Goal: Task Accomplishment & Management: Use online tool/utility

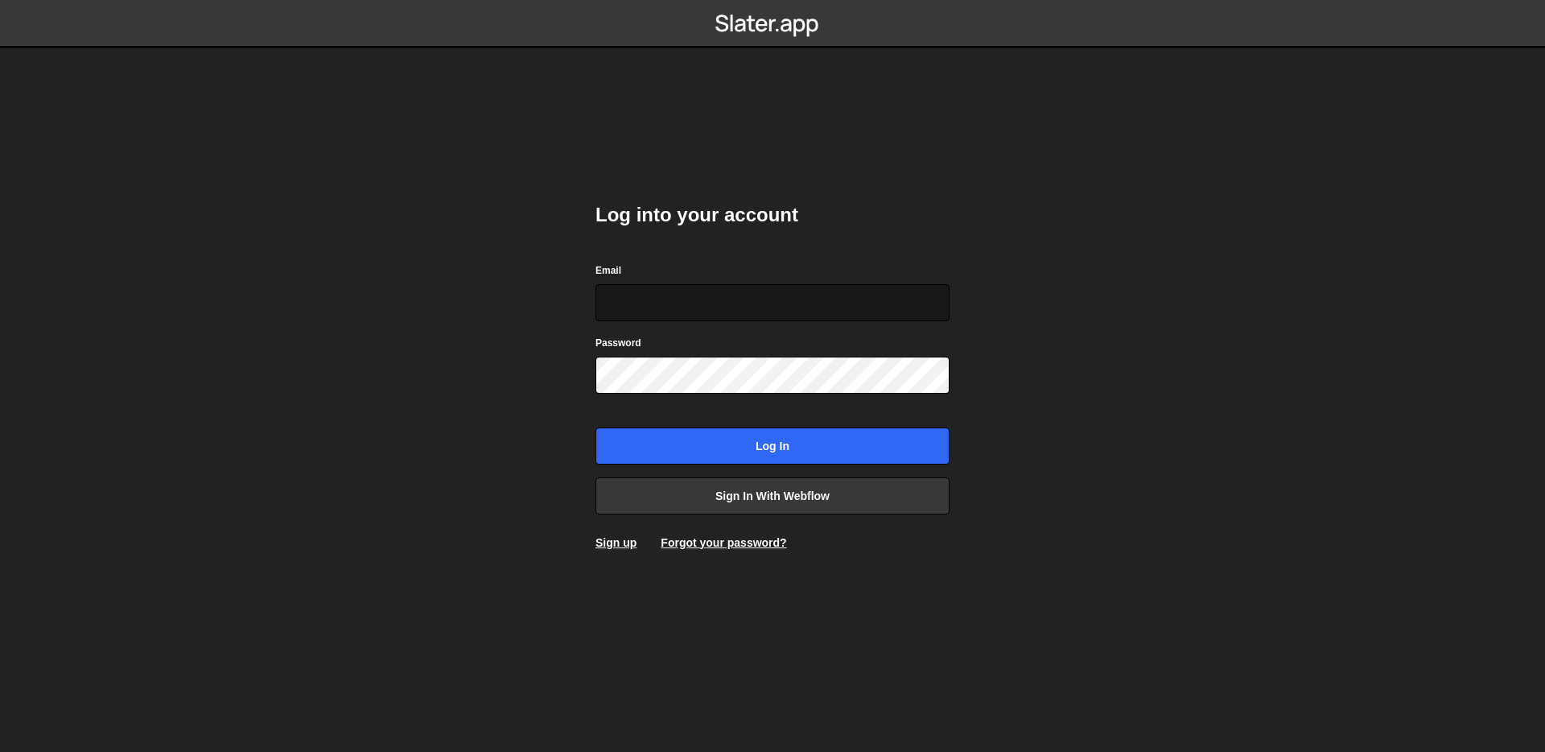
click at [767, 295] on input "Email" at bounding box center [772, 302] width 354 height 37
type input "simon@simonziri.com"
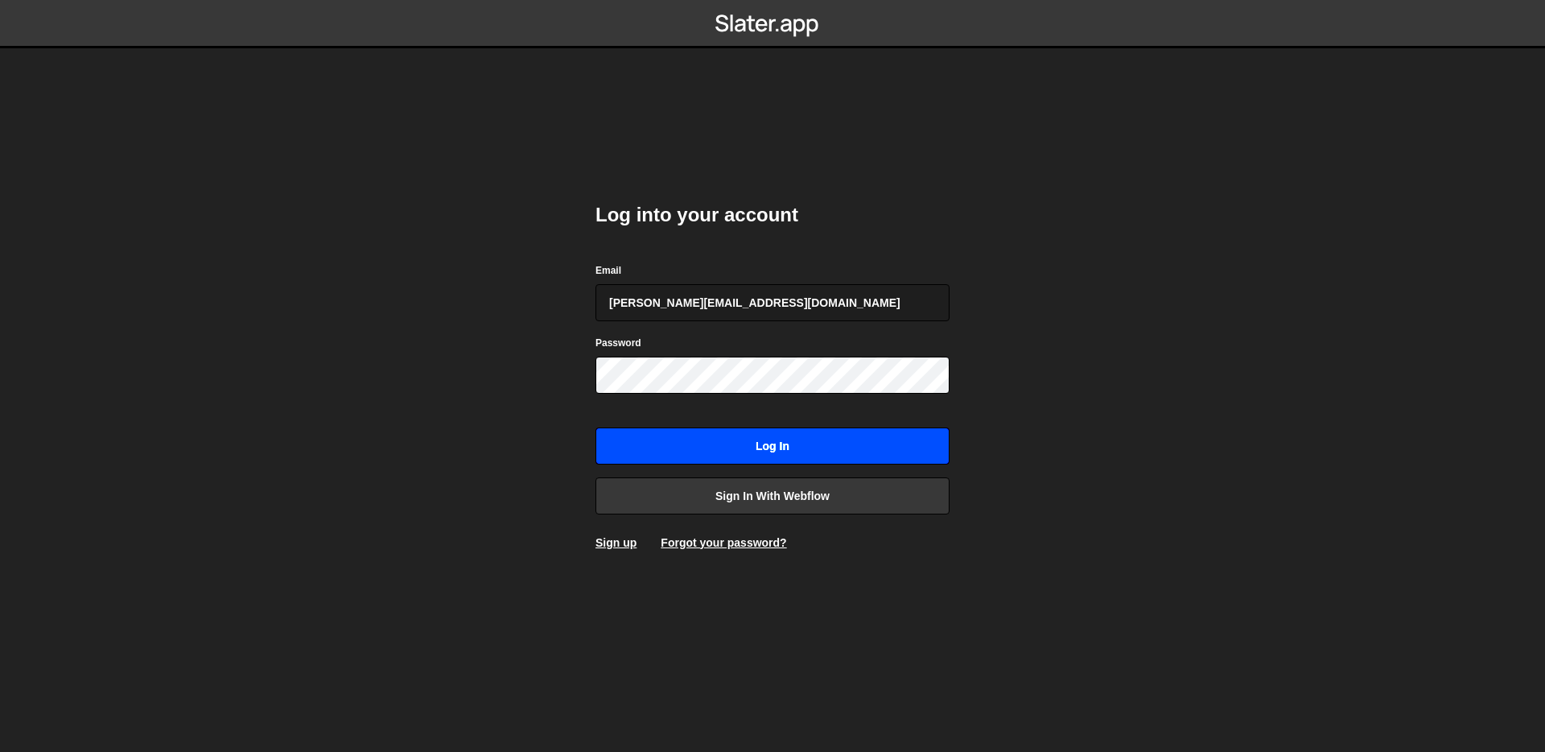
click at [811, 459] on input "Log in" at bounding box center [772, 445] width 354 height 37
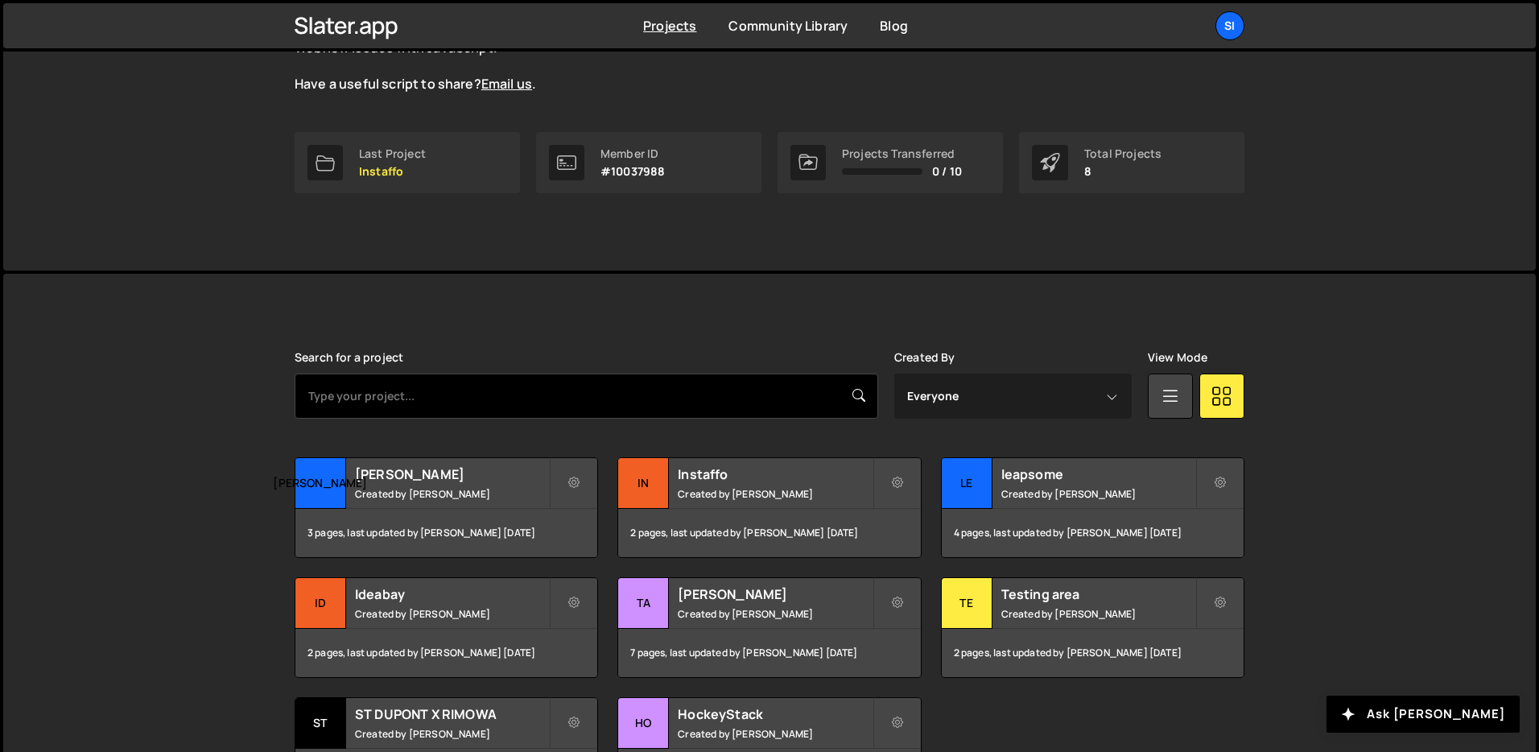
scroll to position [293, 0]
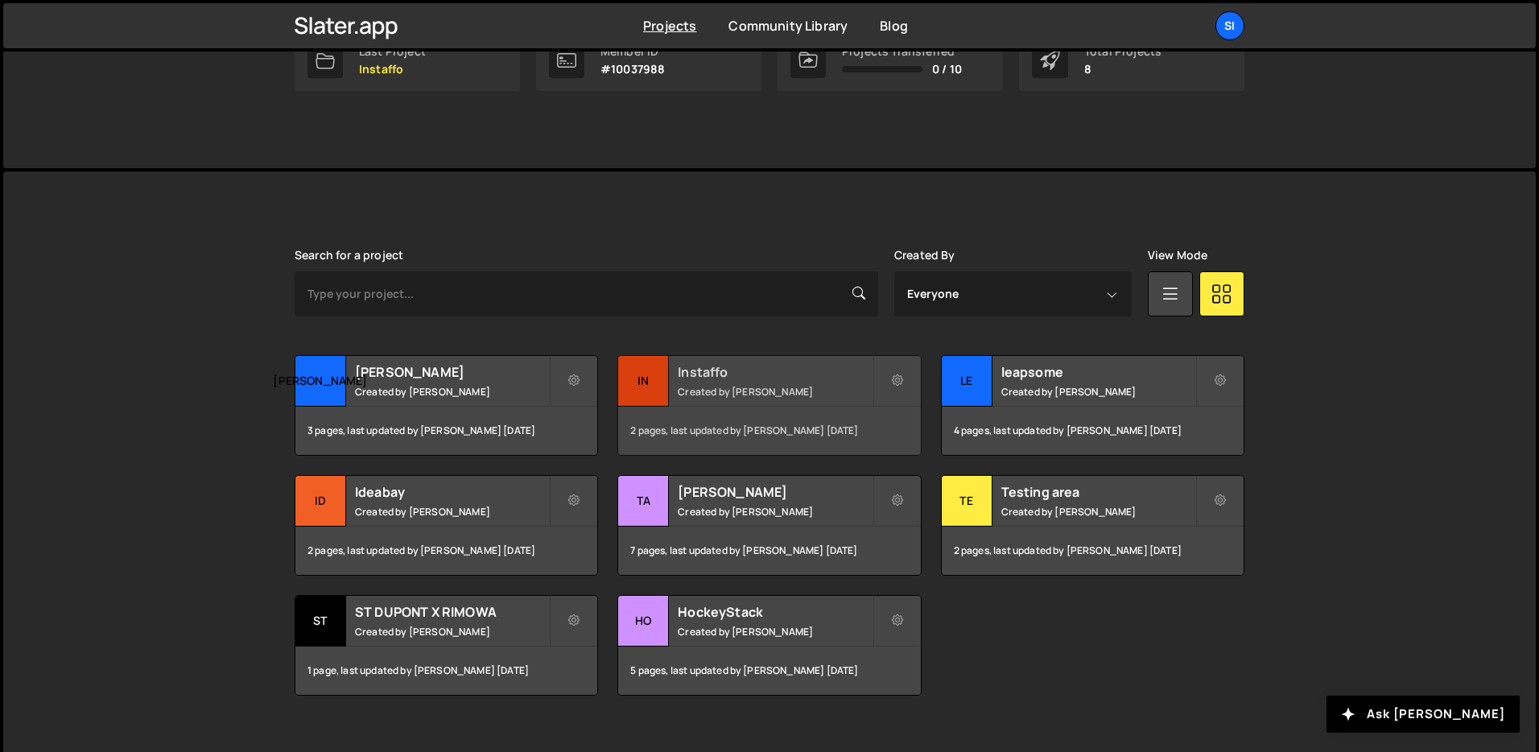
click at [792, 376] on h2 "Instaffo" at bounding box center [775, 372] width 194 height 18
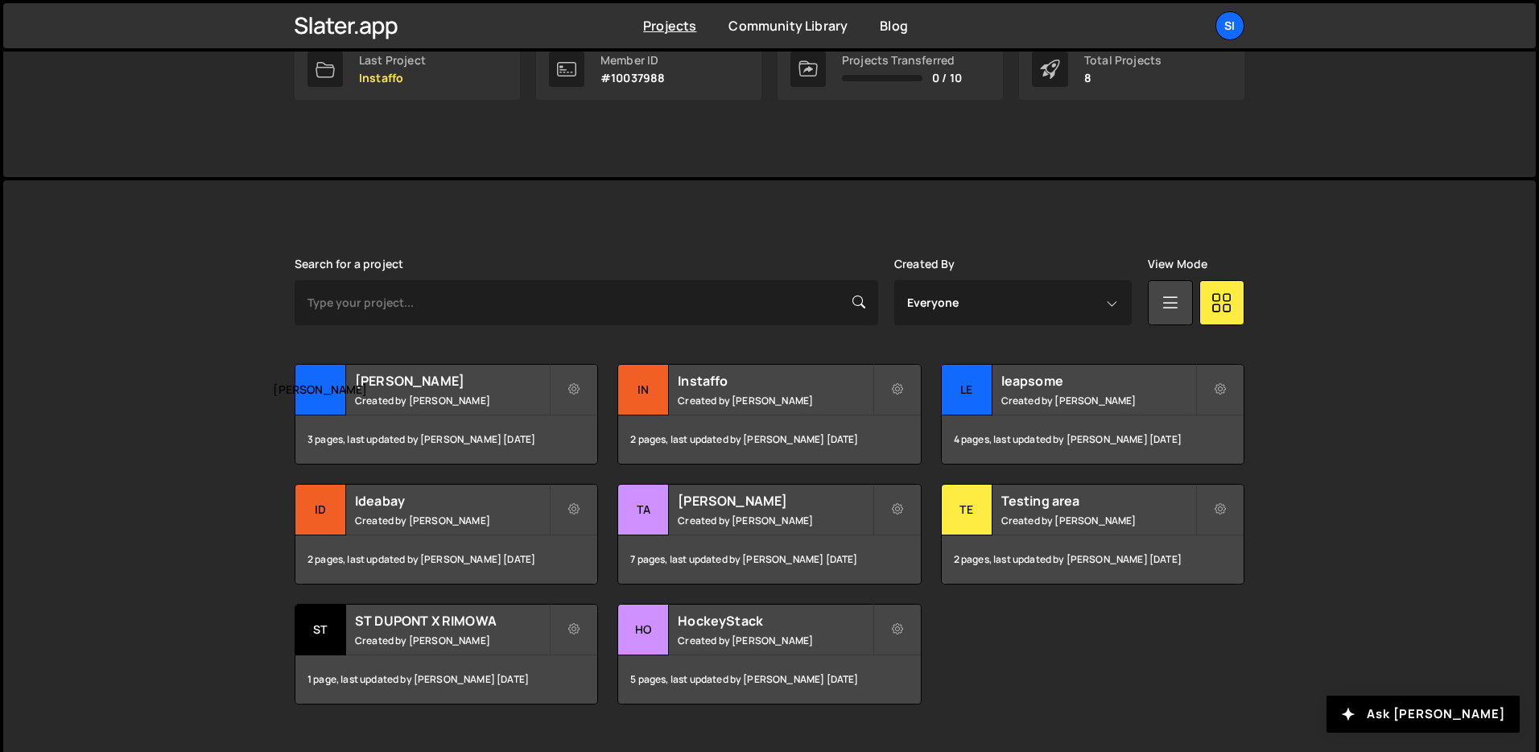
scroll to position [293, 0]
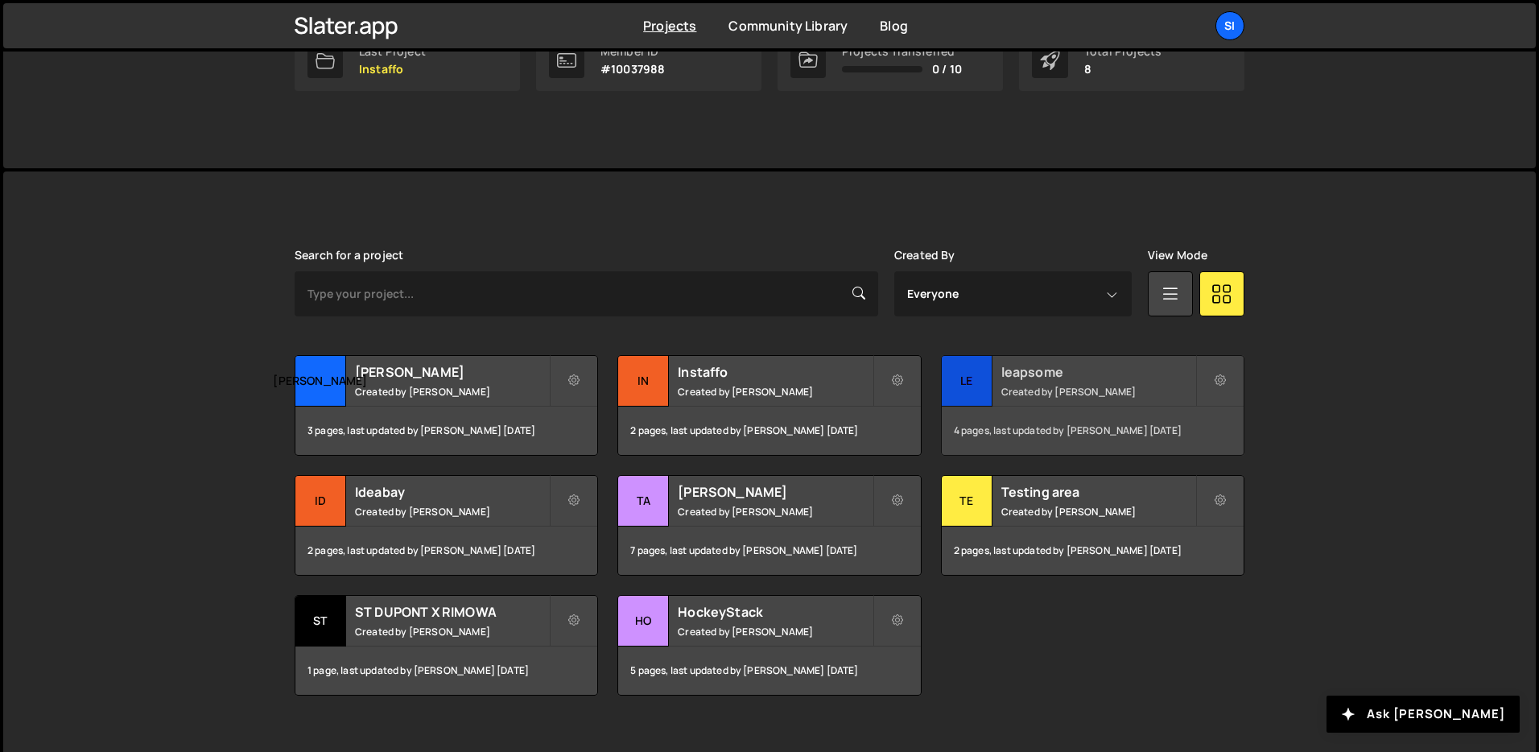
click at [1114, 381] on div "leapsome Created by Simon Ziri" at bounding box center [1092, 381] width 302 height 50
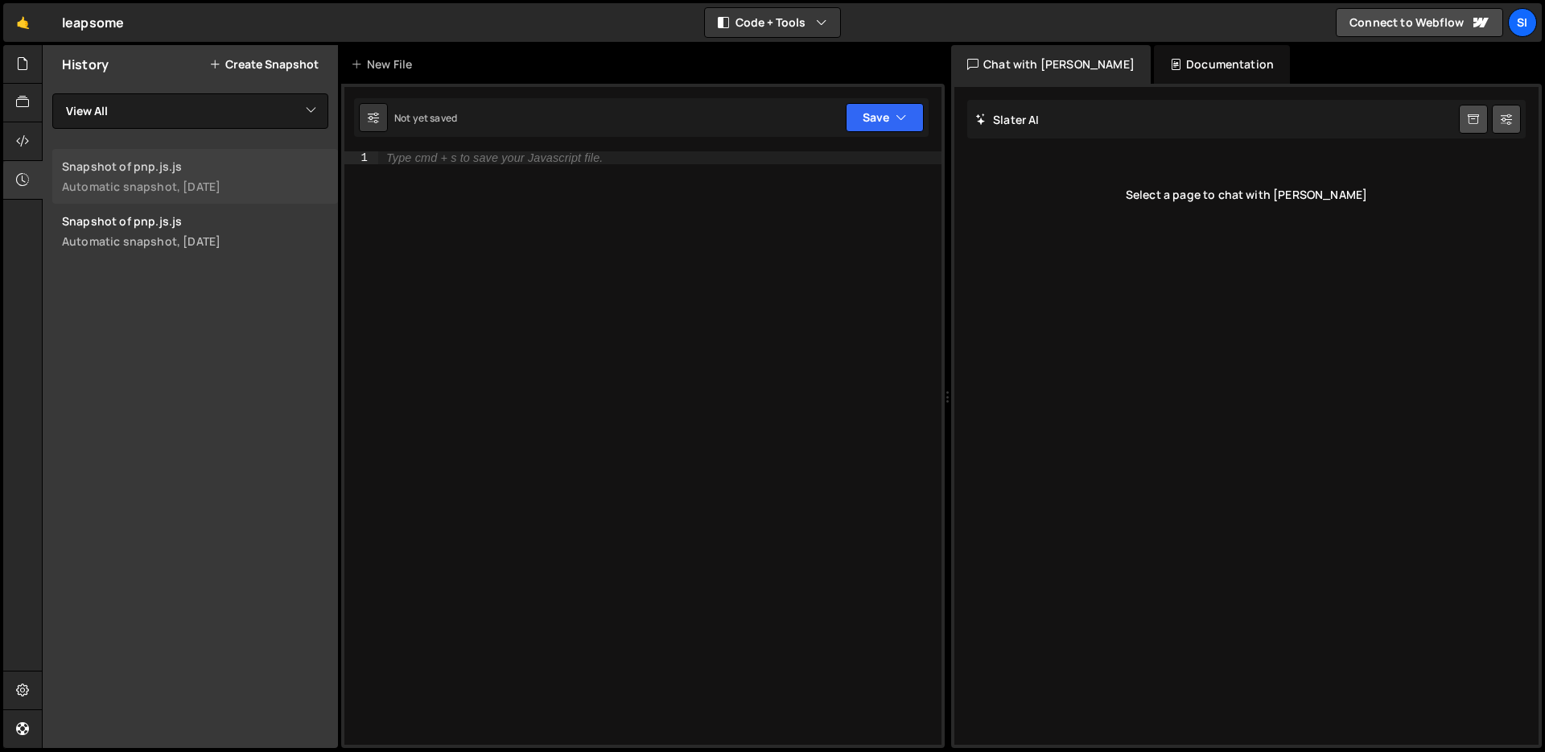
click at [198, 192] on div "Automatic snapshot, [DATE]" at bounding box center [195, 186] width 266 height 15
click at [26, 79] on div at bounding box center [22, 64] width 39 height 39
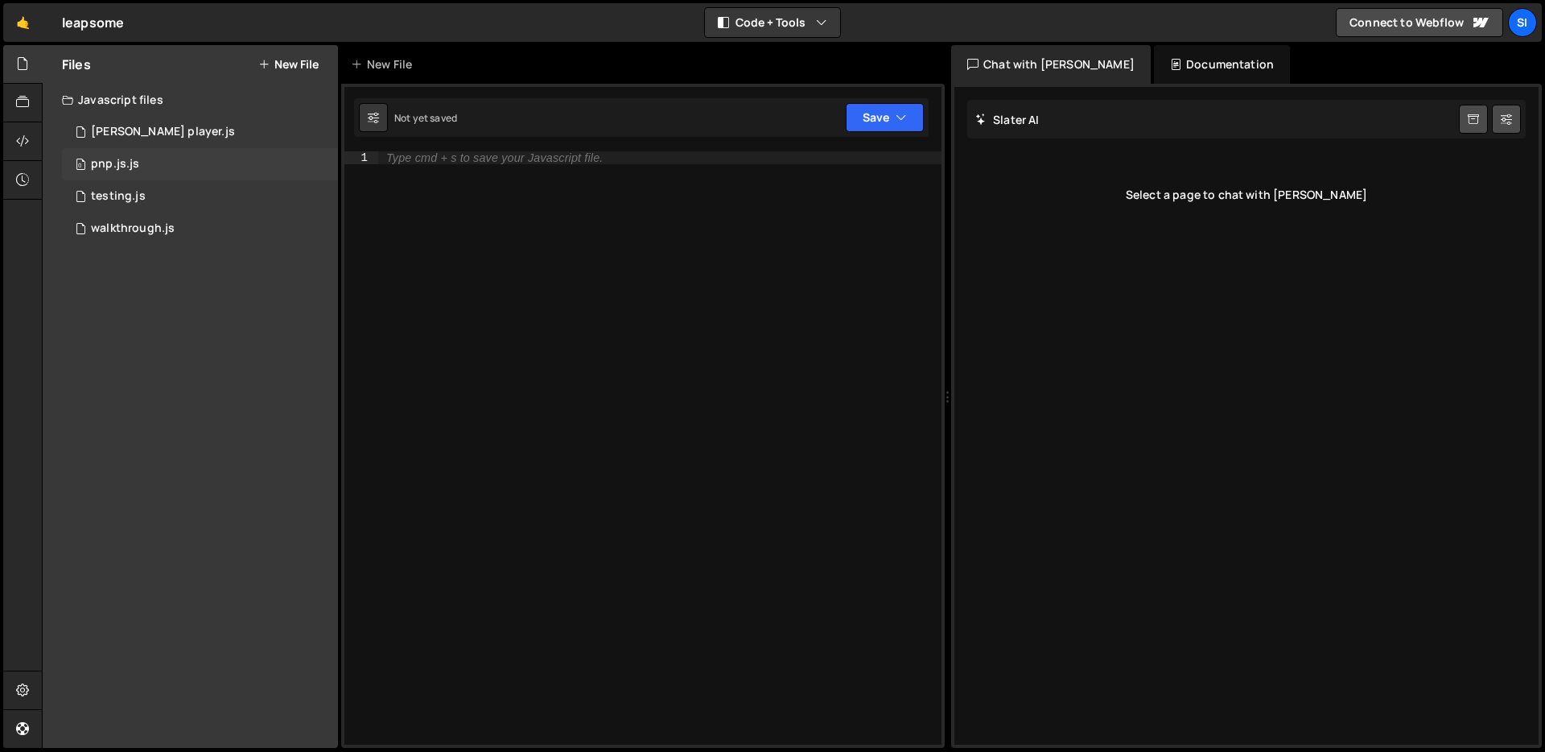
click at [180, 158] on div "0 pnp.js.js 0" at bounding box center [200, 164] width 276 height 32
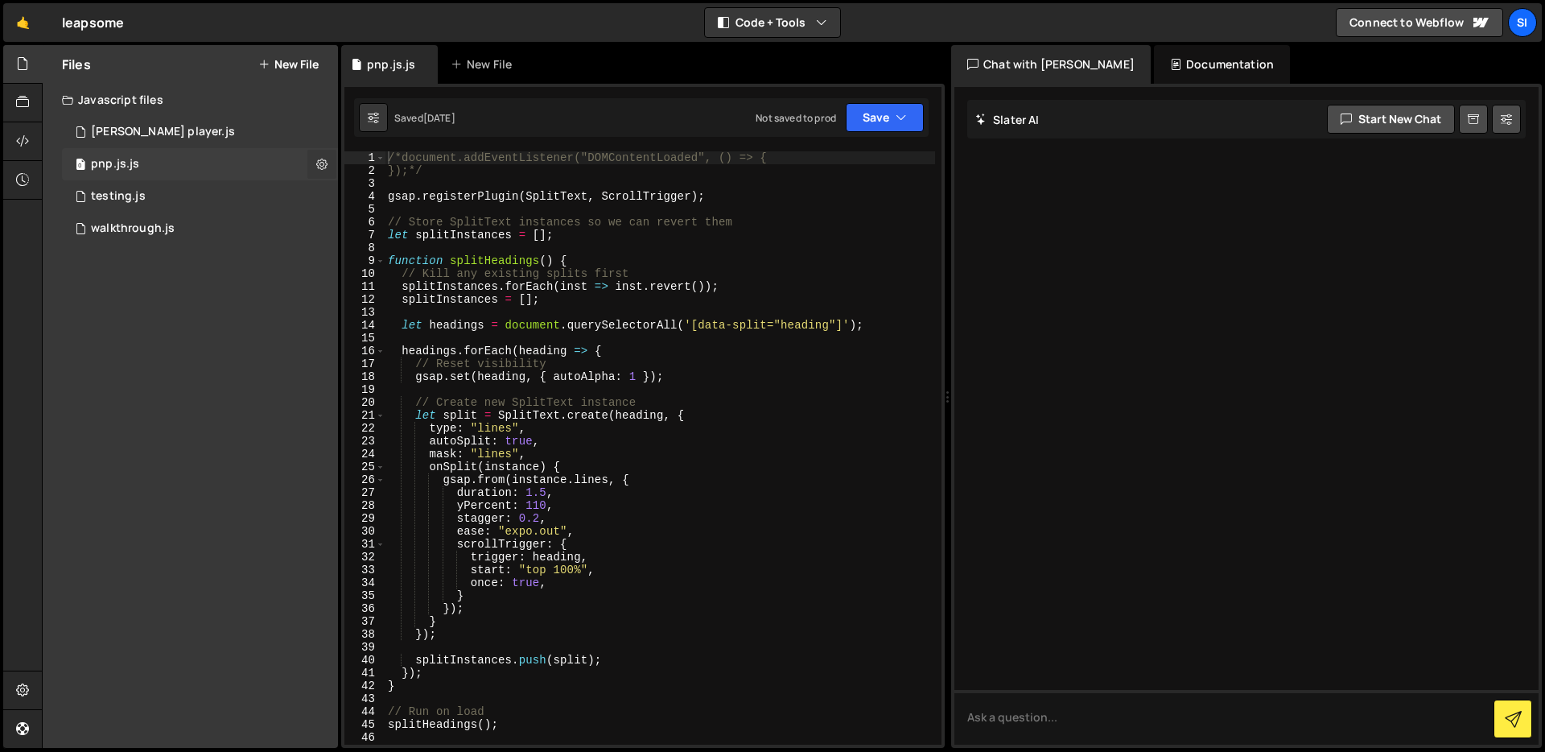
click at [315, 158] on button at bounding box center [321, 164] width 29 height 29
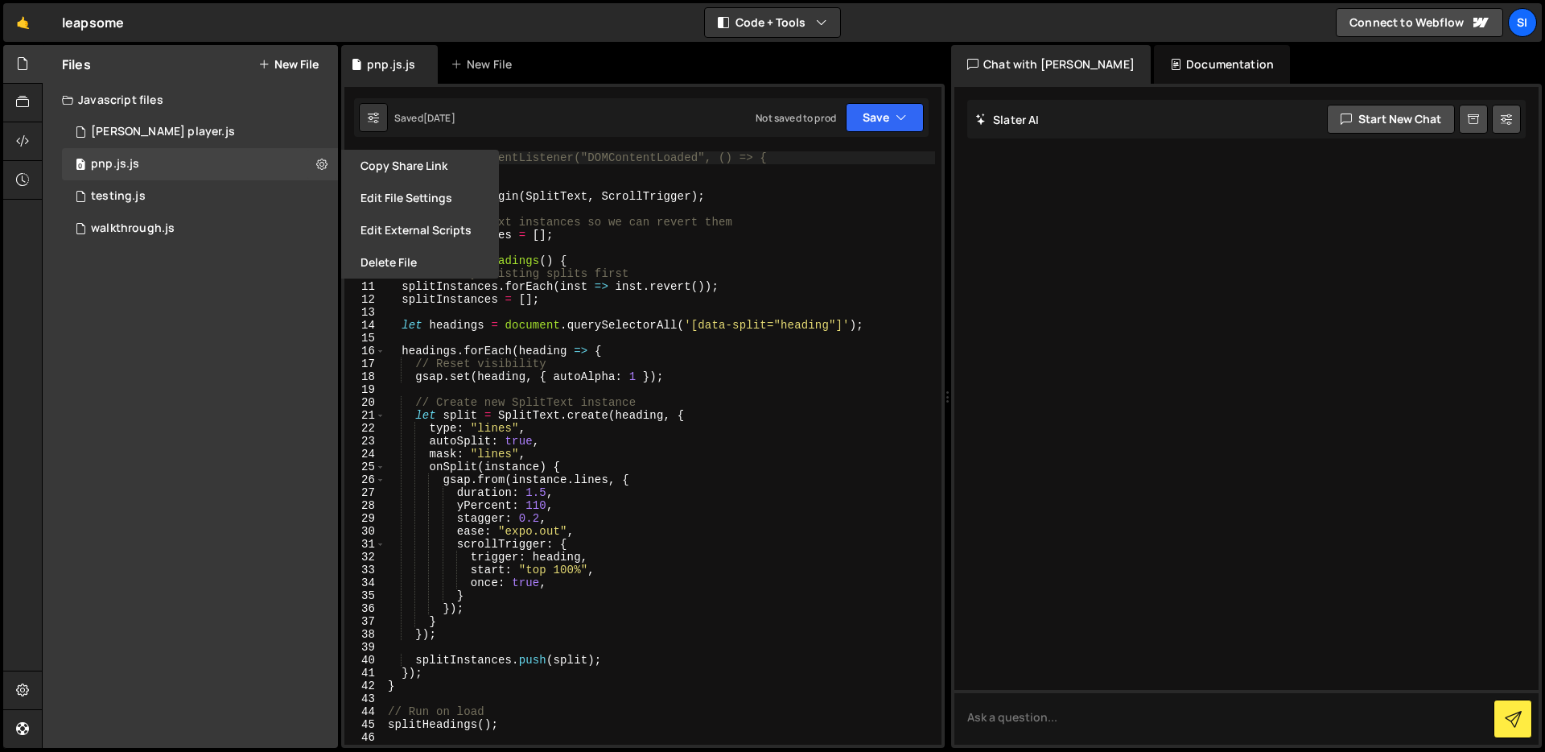
click at [433, 190] on button "Edit File Settings" at bounding box center [420, 198] width 158 height 32
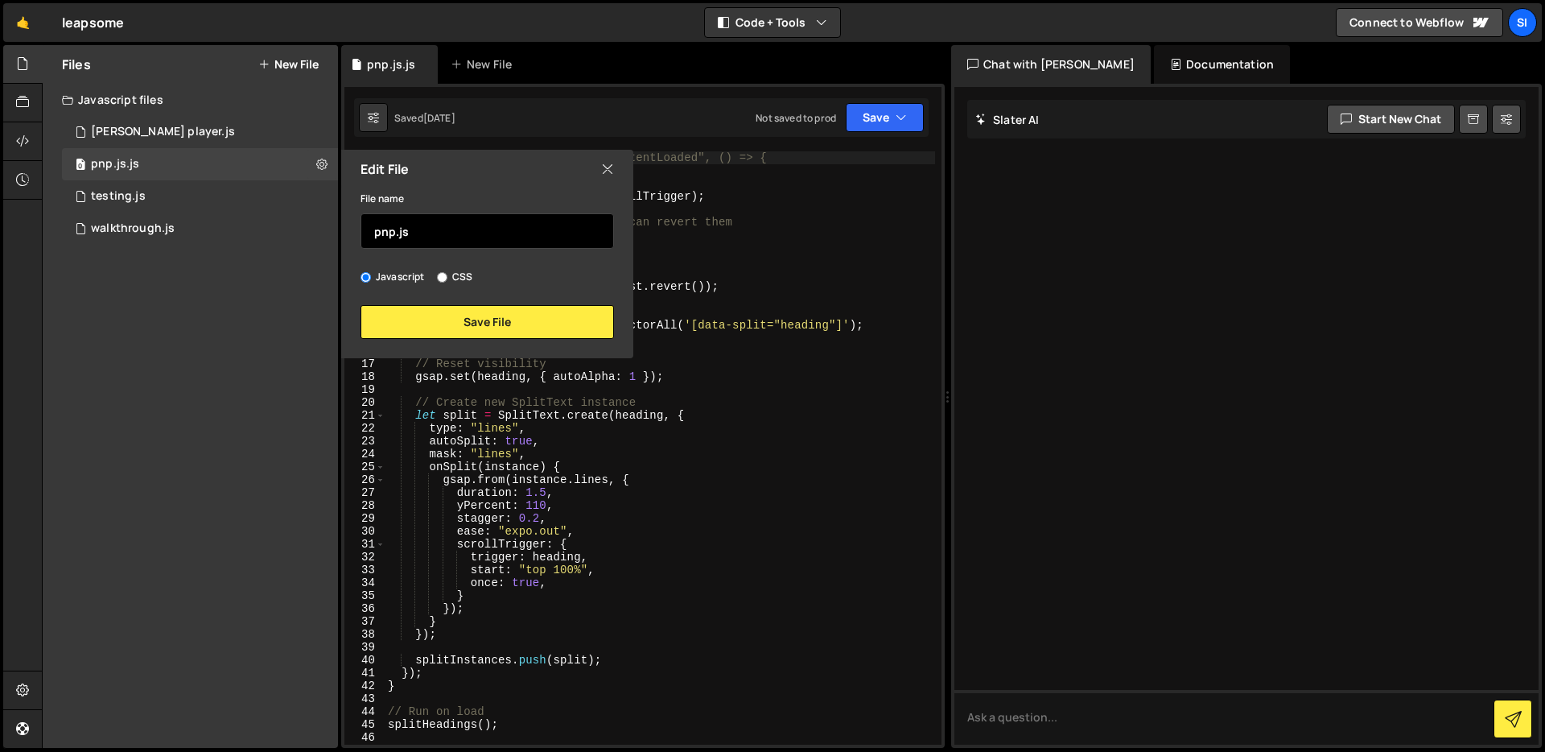
click at [417, 230] on input "pnp.js" at bounding box center [486, 230] width 253 height 35
type input "pnp"
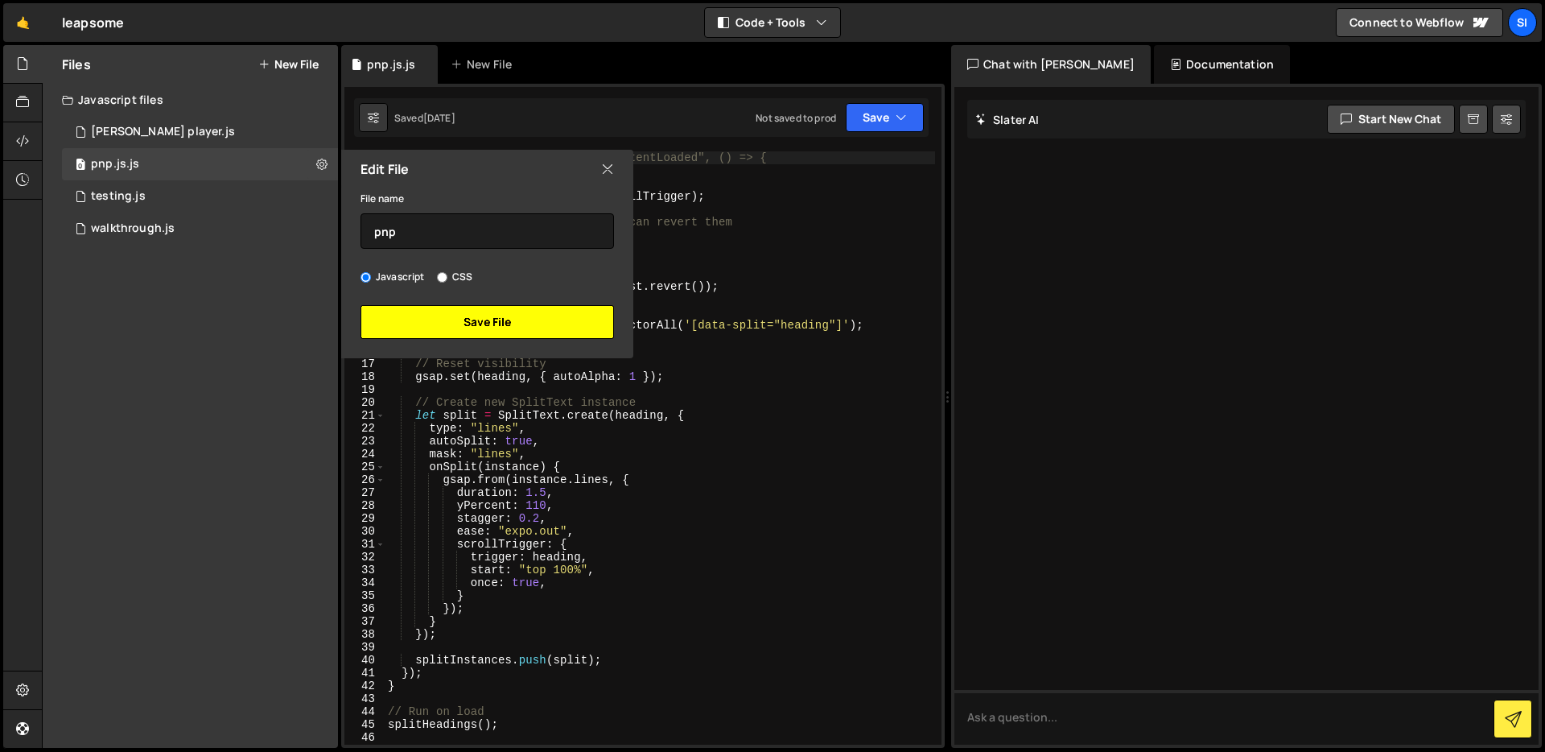
click at [495, 326] on button "Save File" at bounding box center [486, 322] width 253 height 34
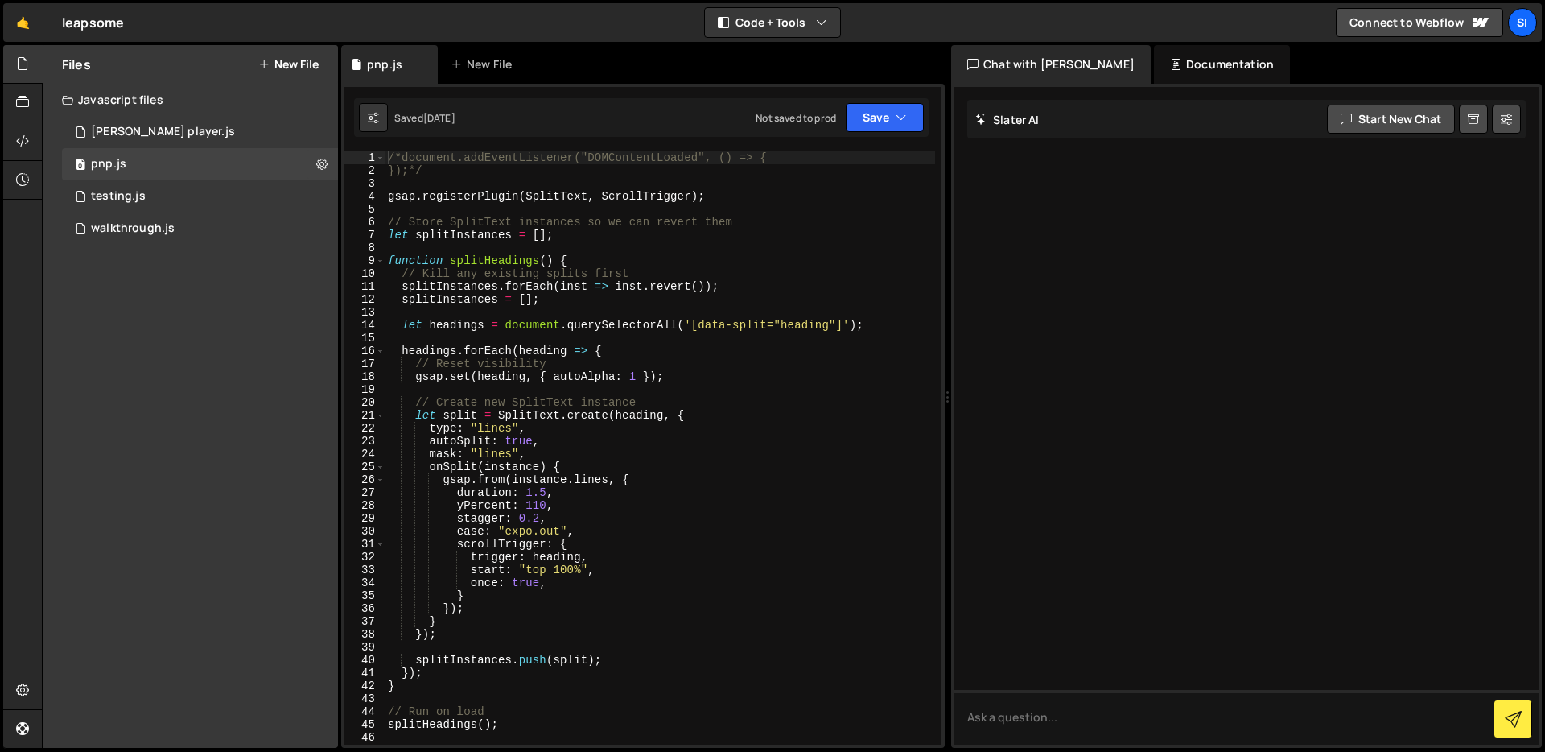
click at [872, 98] on div "Saved [DATE] Not saved to prod Upgrade to Edit Save Save to Staging S Saved [DA…" at bounding box center [641, 117] width 575 height 39
click at [872, 111] on button "Save" at bounding box center [885, 117] width 78 height 29
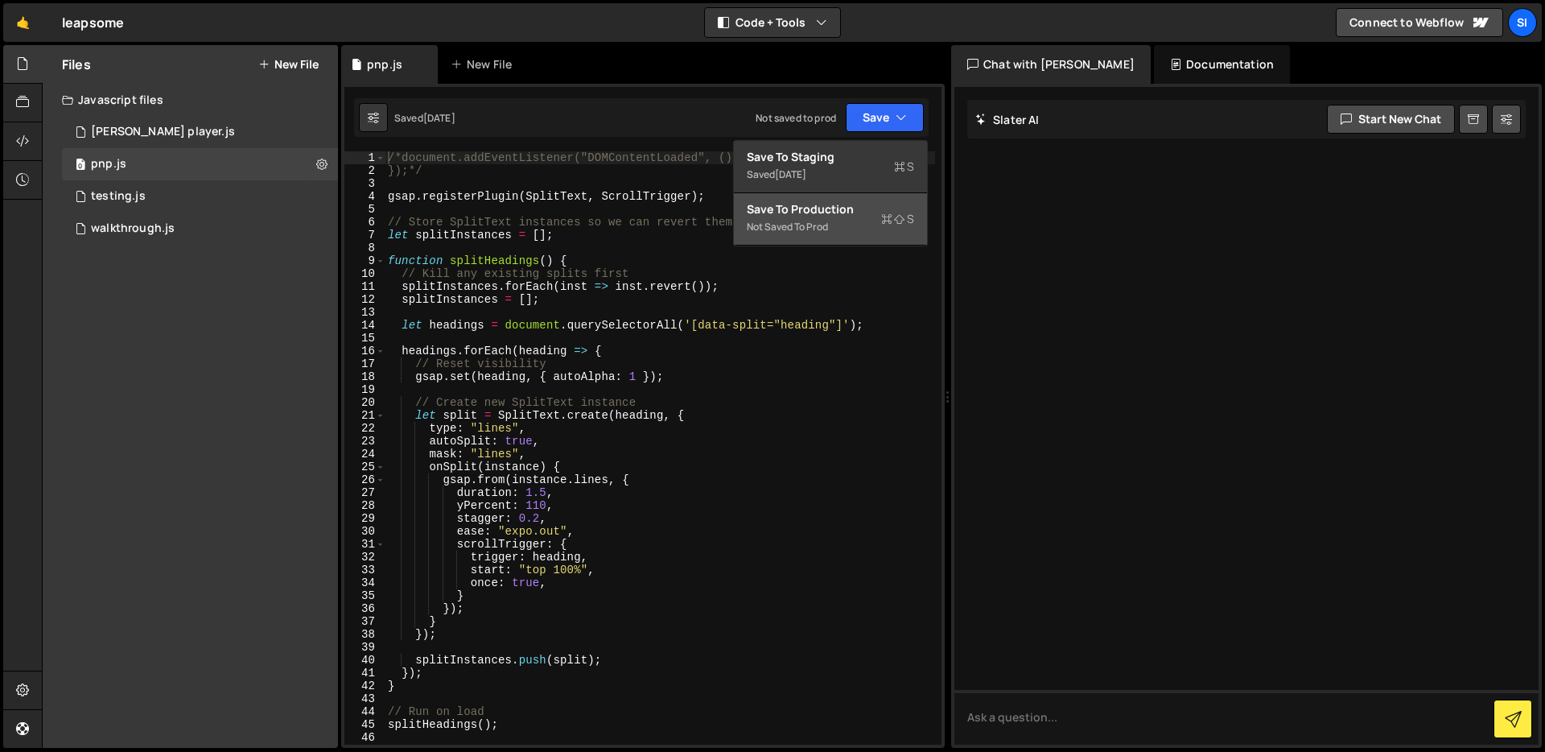
click at [835, 217] on div "Not saved to prod" at bounding box center [830, 226] width 167 height 19
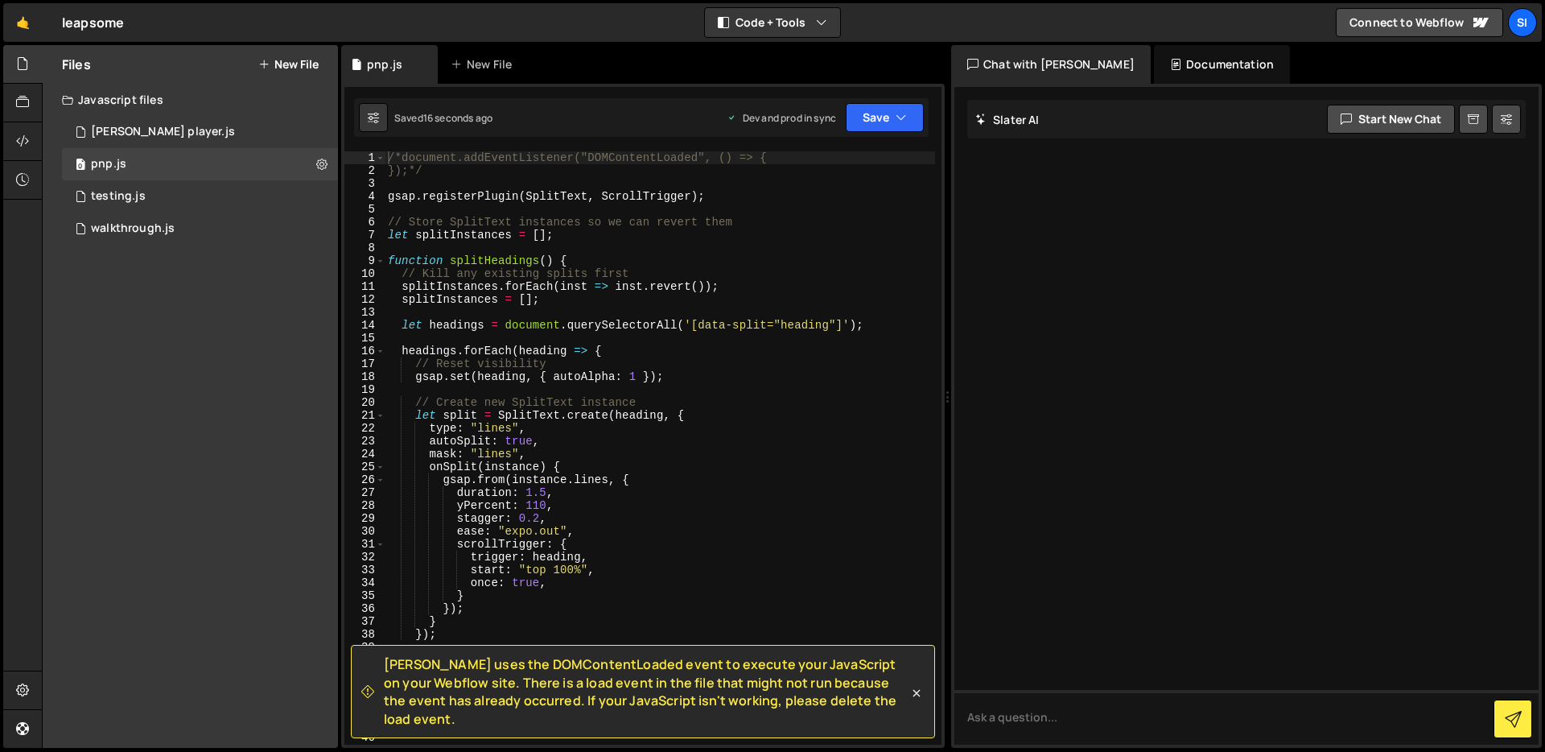
click at [677, 384] on div "/*document.addEventListener("DOMContentLoaded", () => { });*/ gsap . registerPl…" at bounding box center [660, 460] width 550 height 619
click at [362, 120] on button at bounding box center [373, 117] width 29 height 29
select select "editor"
select select "ace/theme/monokai"
type input "14"
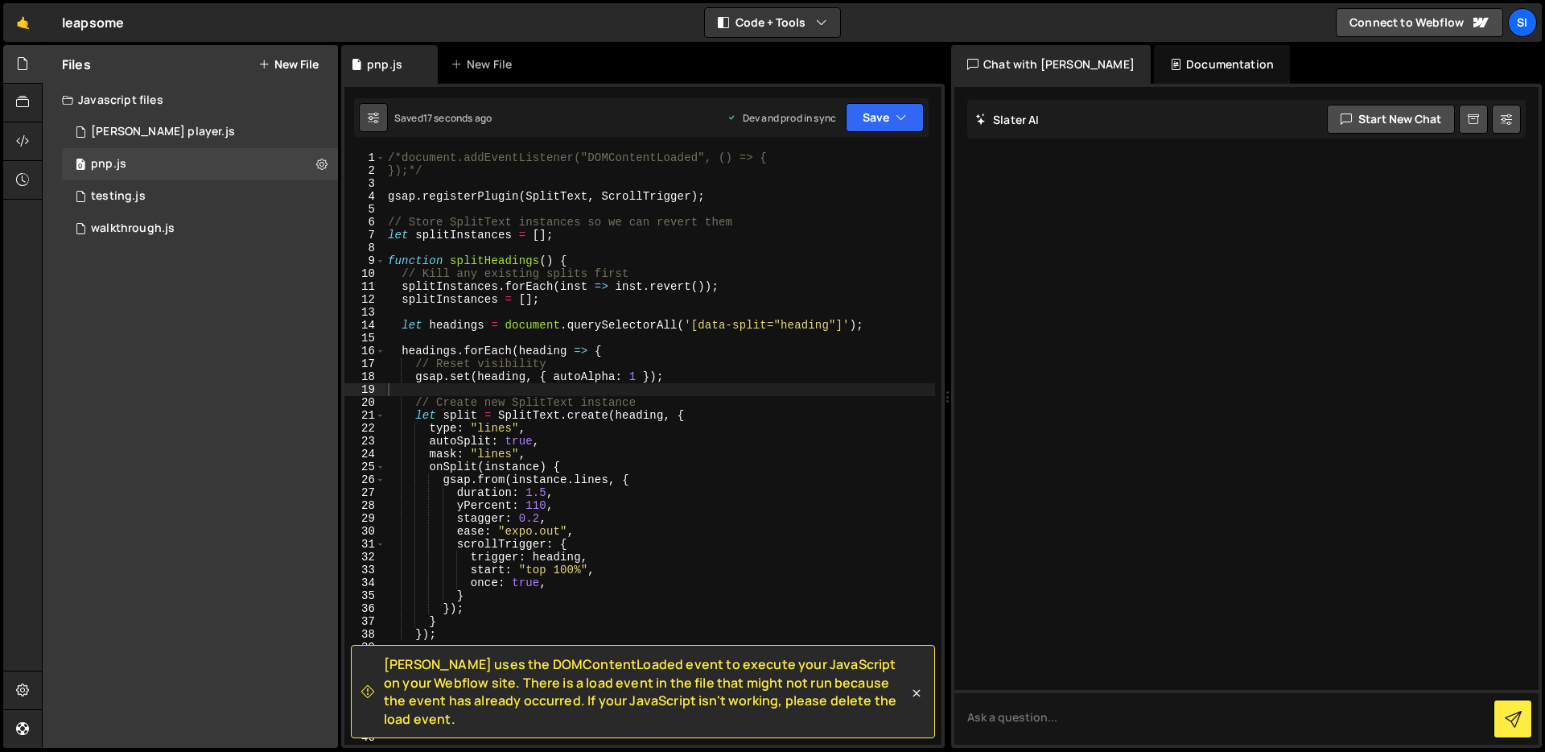
checkbox input "true"
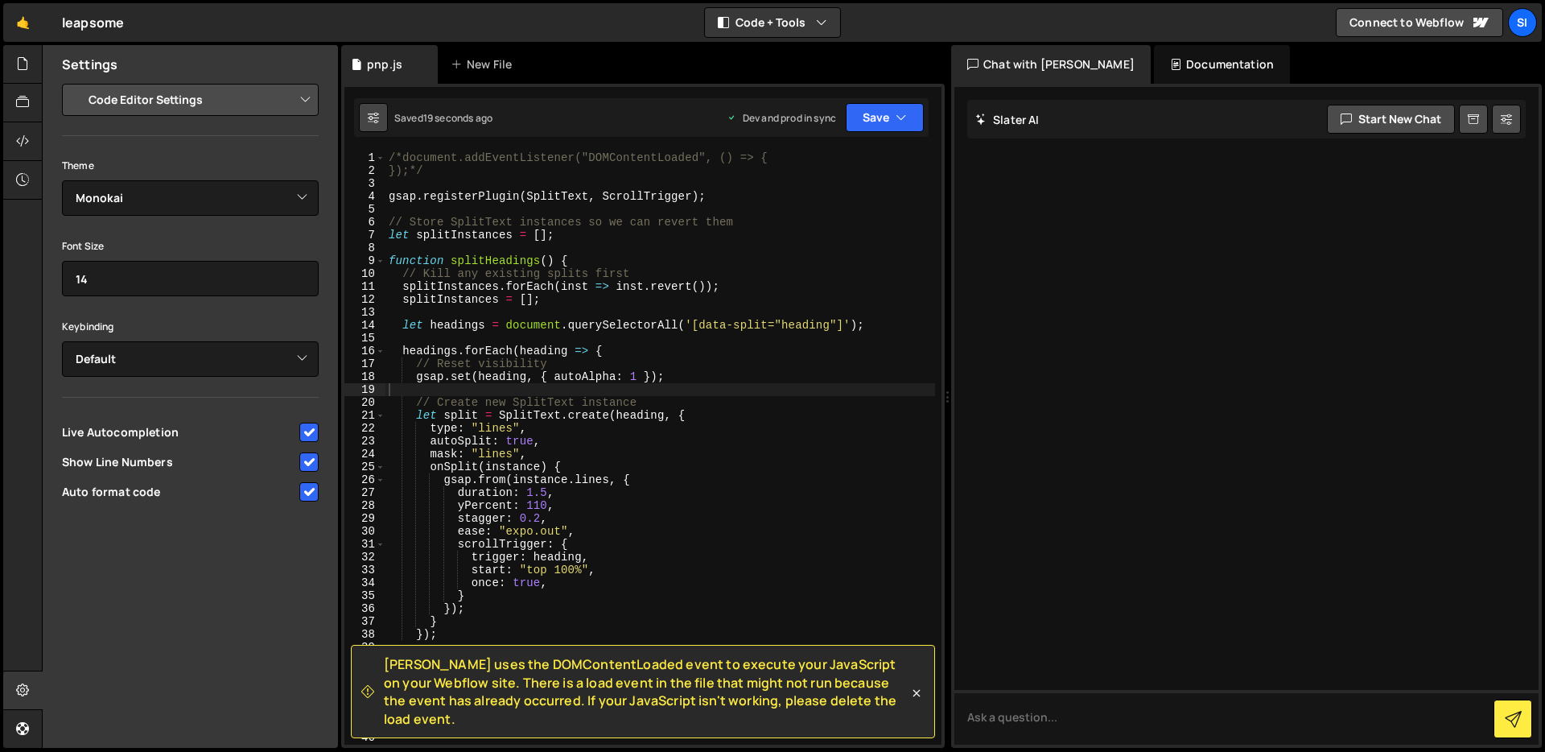
click at [368, 120] on icon at bounding box center [373, 117] width 11 height 16
type textarea "});*/"
click at [401, 176] on div "/*document.addEventListener("DOMContentLoaded", () => { });*/ gsap . registerPl…" at bounding box center [660, 460] width 550 height 619
click at [400, 183] on div "/*document.addEventListener("DOMContentLoaded", () => { });*/ gsap . registerPl…" at bounding box center [660, 460] width 550 height 619
click at [407, 213] on div "/*document.addEventListener("DOMContentLoaded", () => { });*/ gsap . registerPl…" at bounding box center [660, 460] width 550 height 619
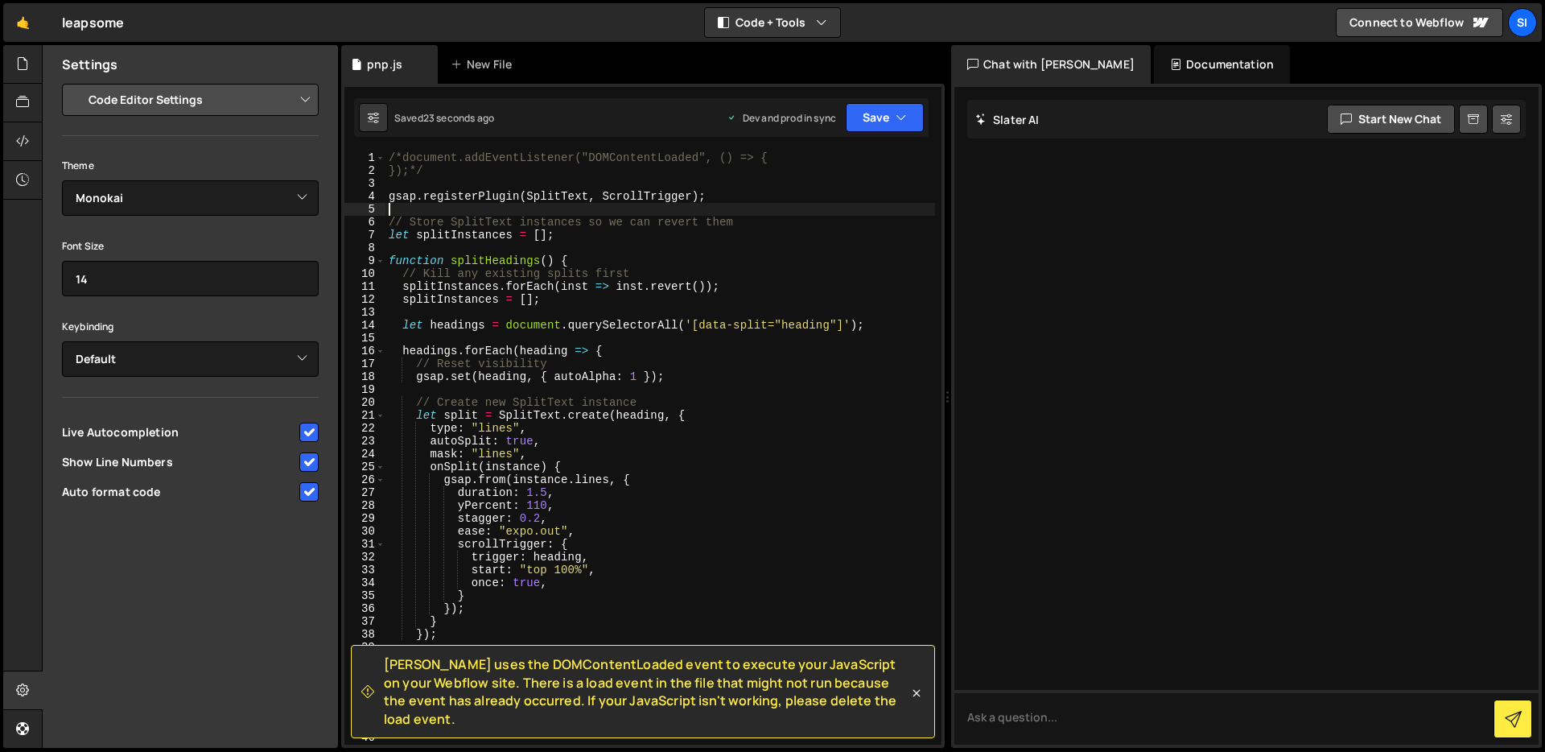
click at [432, 187] on div "/*document.addEventListener("DOMContentLoaded", () => { });*/ gsap . registerPl…" at bounding box center [660, 460] width 550 height 619
type textarea "/*"
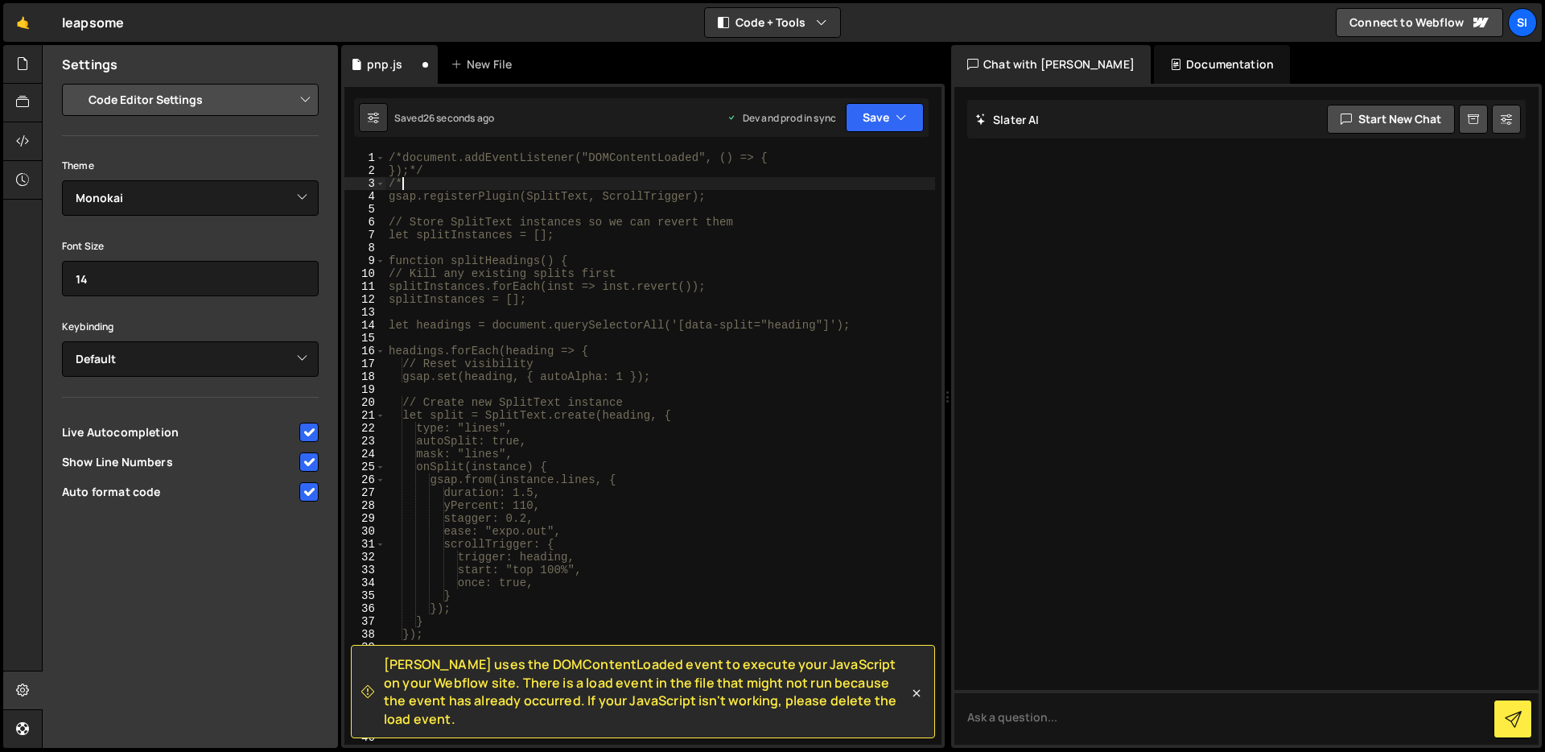
scroll to position [380, 0]
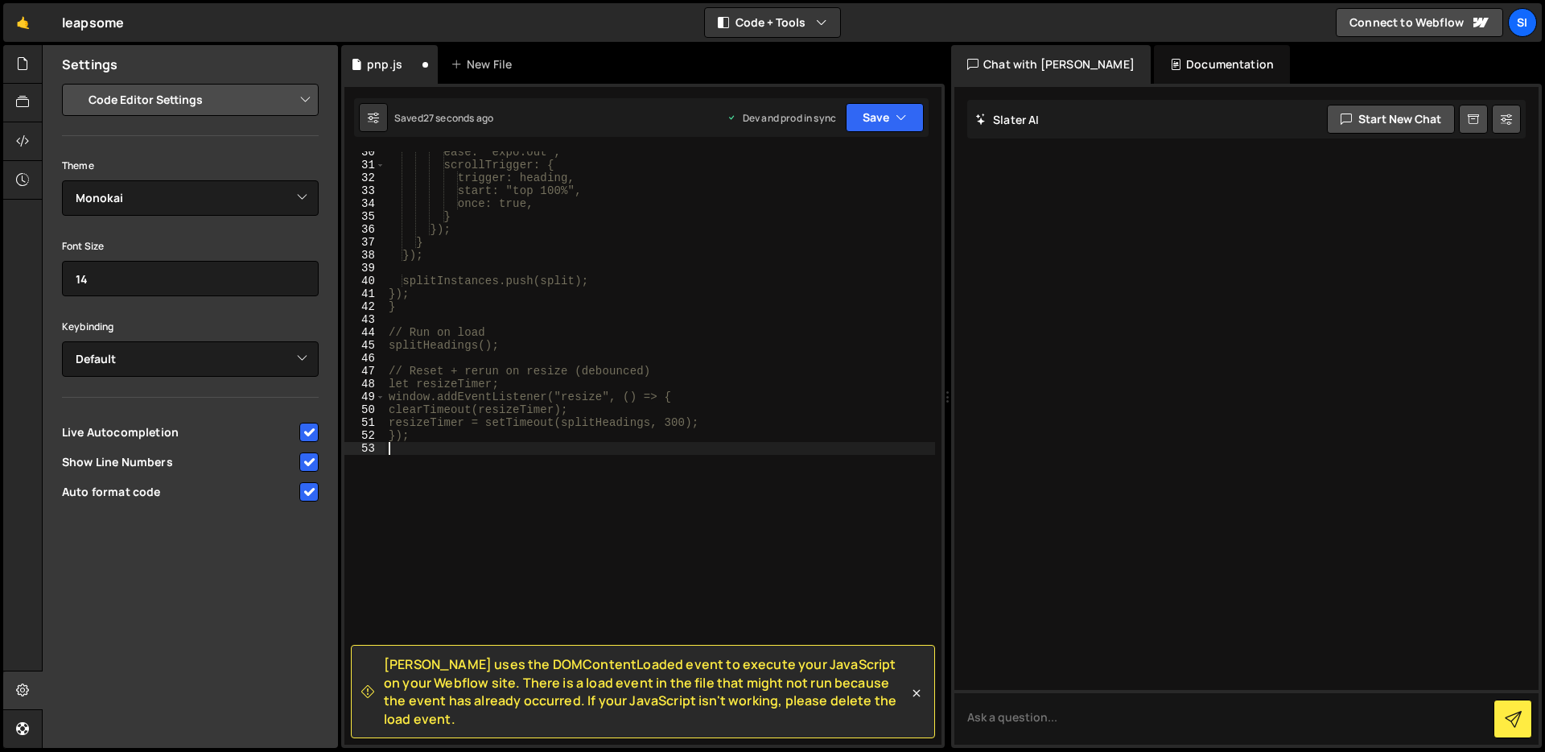
click at [526, 480] on div "ease: "expo.out", scrollTrigger: { trigger: heading, start: "top 100%", once: t…" at bounding box center [660, 455] width 550 height 619
click at [515, 289] on div "ease: "expo.out", scrollTrigger: { trigger: heading, start: "top 100%", once: t…" at bounding box center [660, 455] width 550 height 619
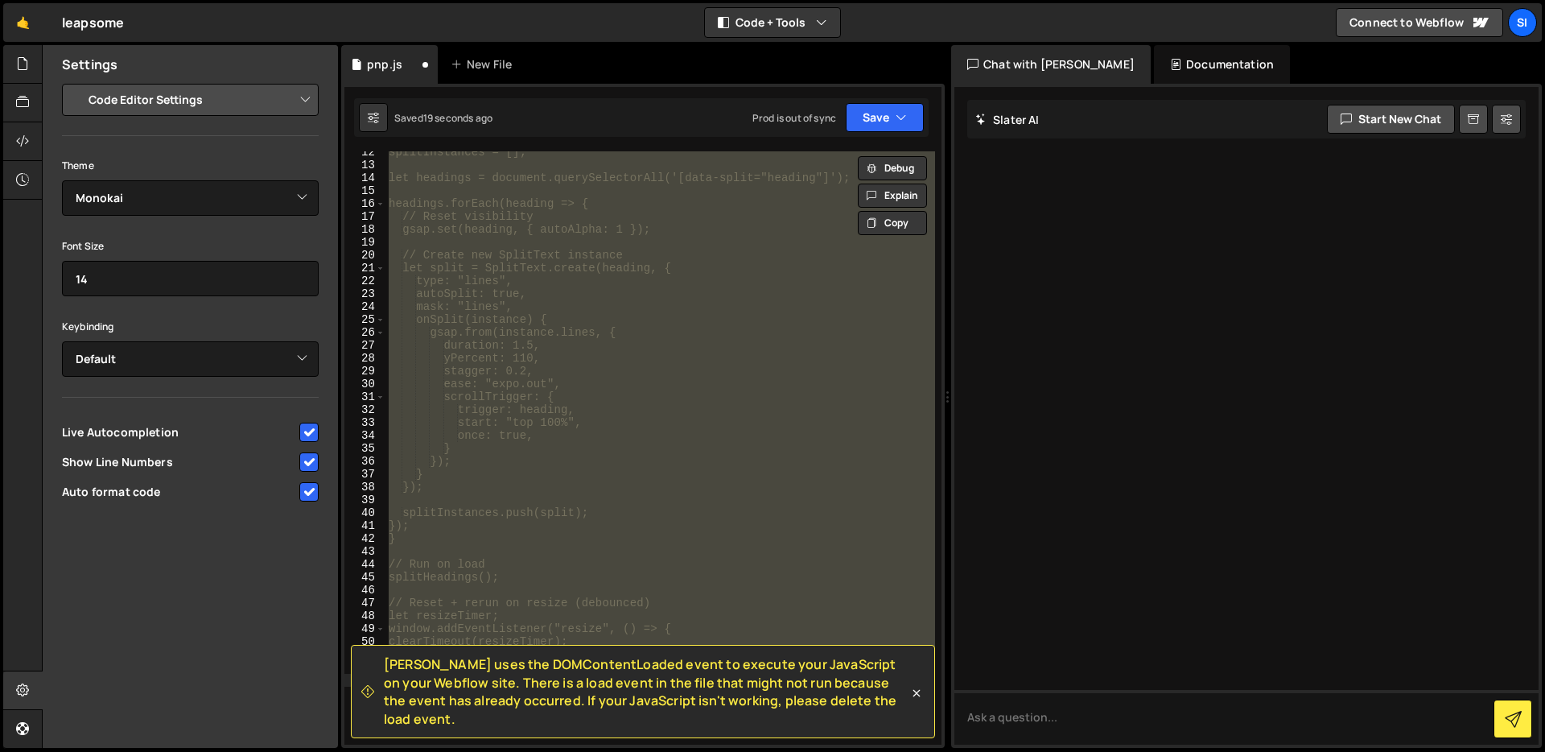
scroll to position [134, 0]
click at [515, 289] on div "splitInstances.forEach(inst => inst.revert()); splitInstances = []; let heading…" at bounding box center [660, 447] width 550 height 593
type textarea "type: "lines","
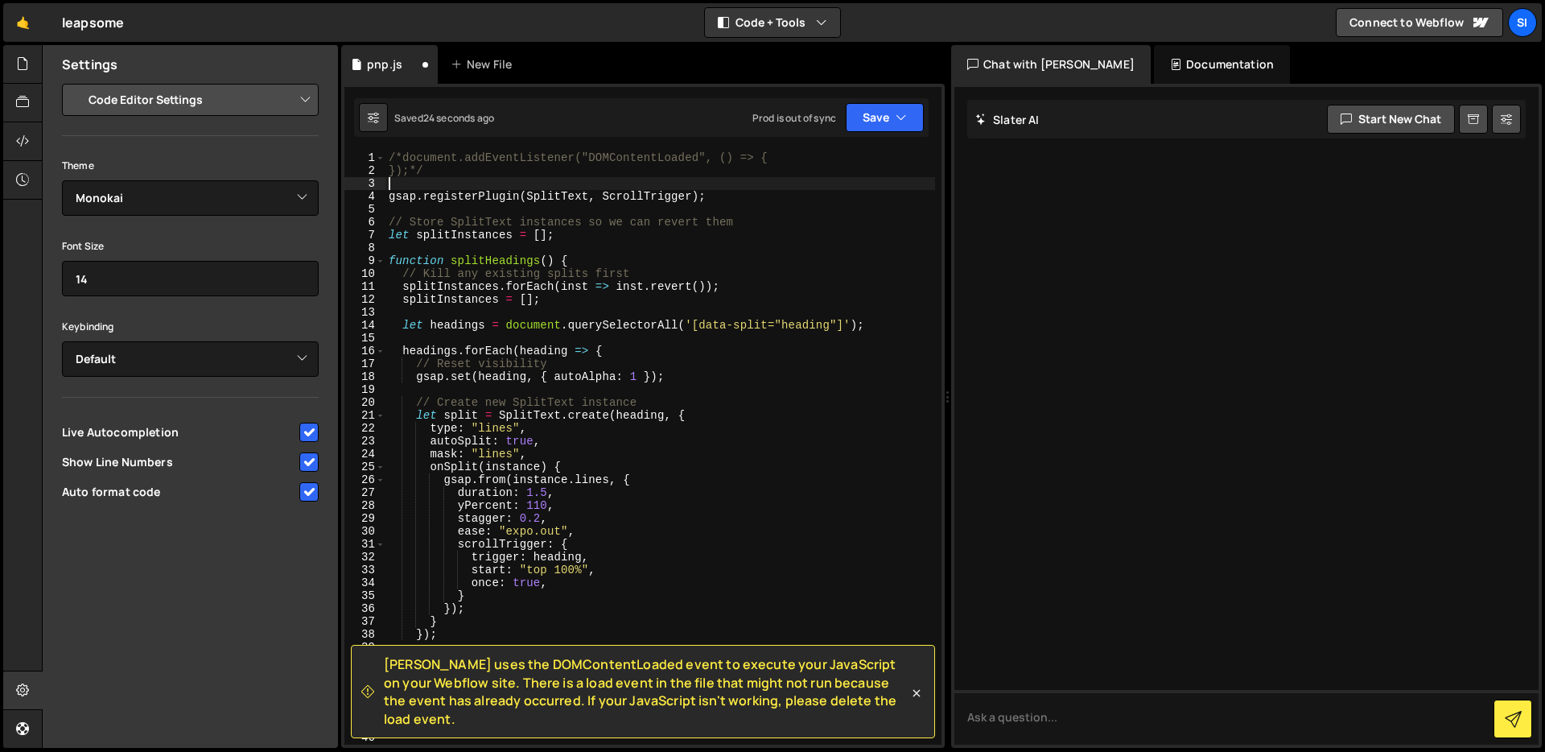
scroll to position [0, 0]
click at [679, 387] on div "/*document.addEventListener("DOMContentLoaded", () => { });*/ gsap . registerPl…" at bounding box center [660, 460] width 550 height 619
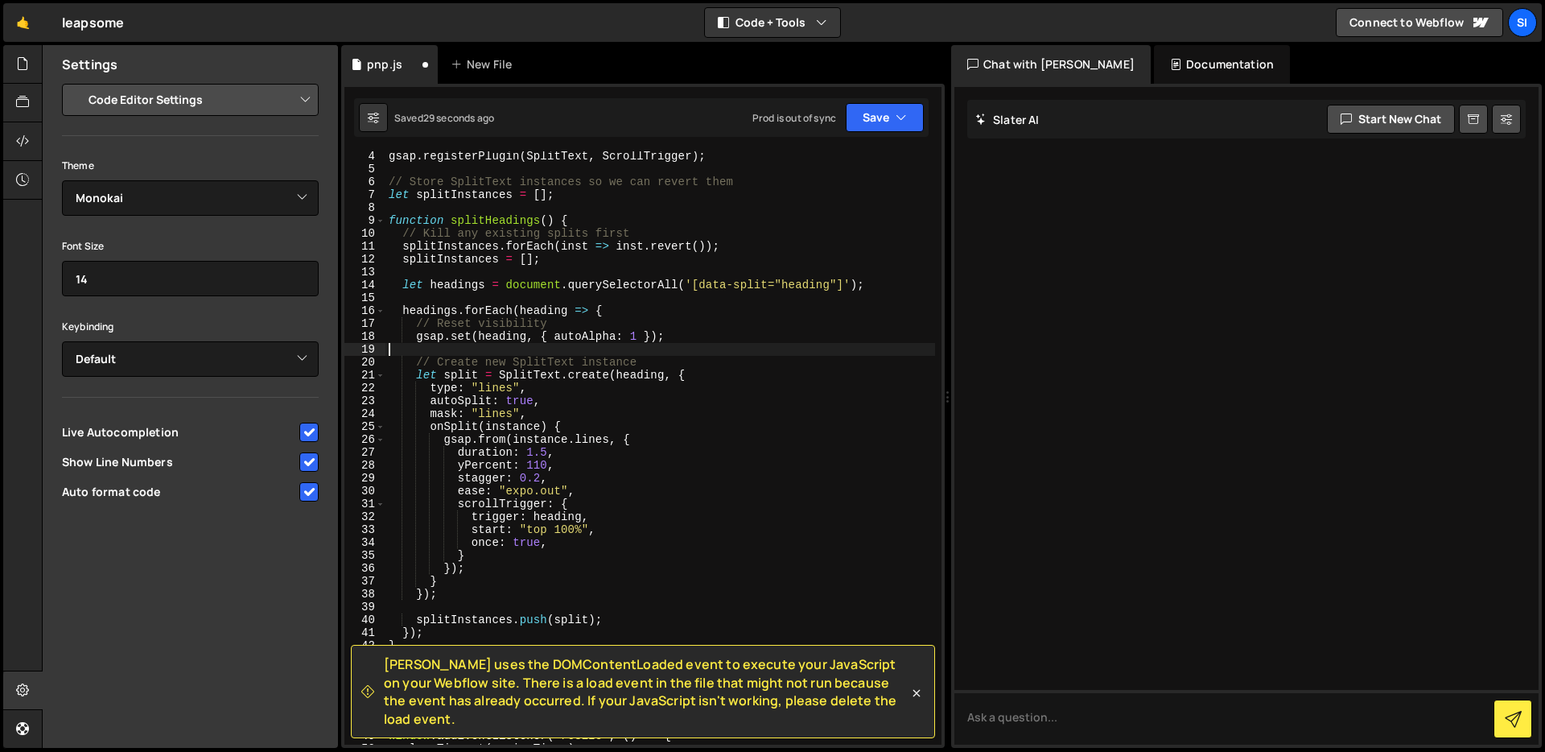
scroll to position [47, 0]
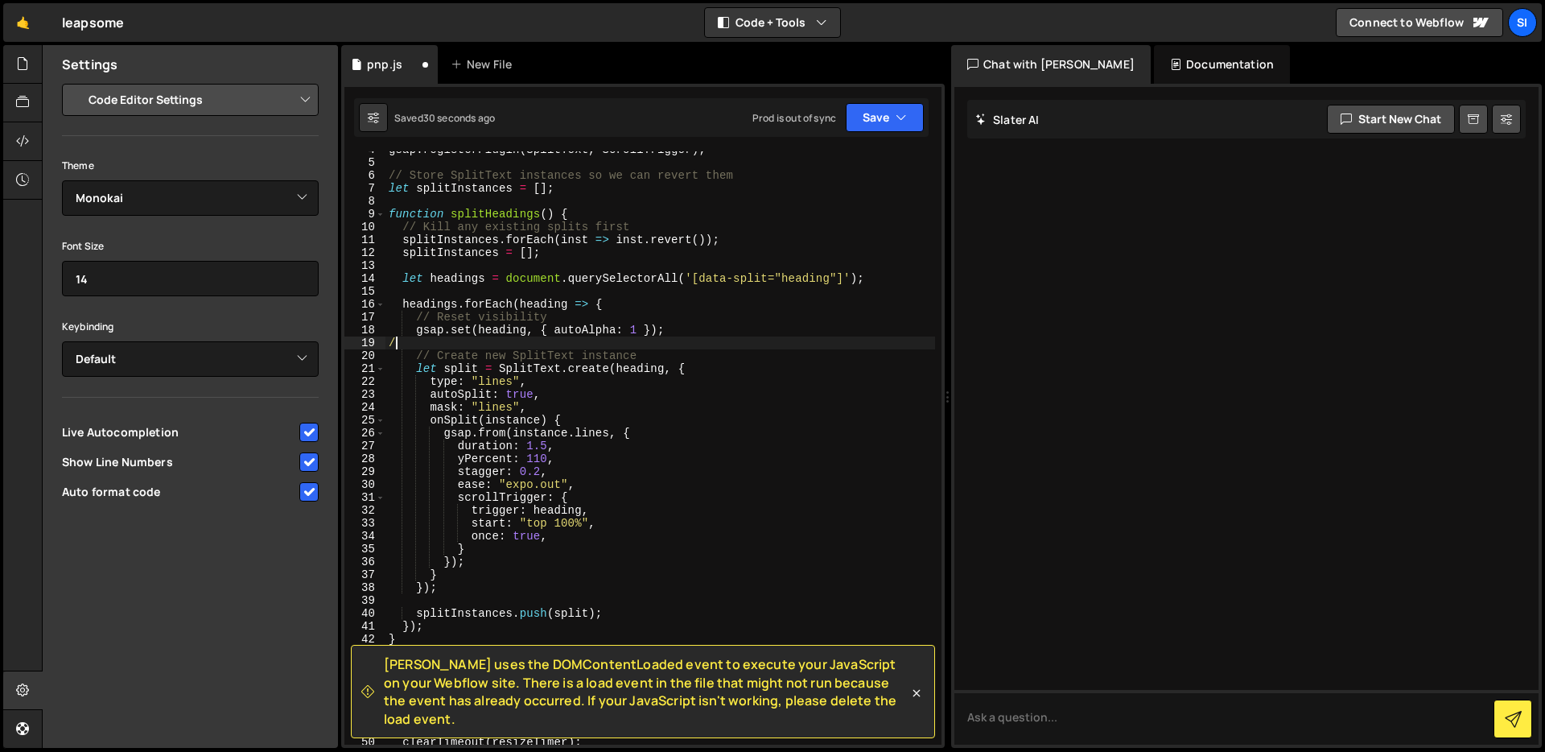
type textarea "/*"
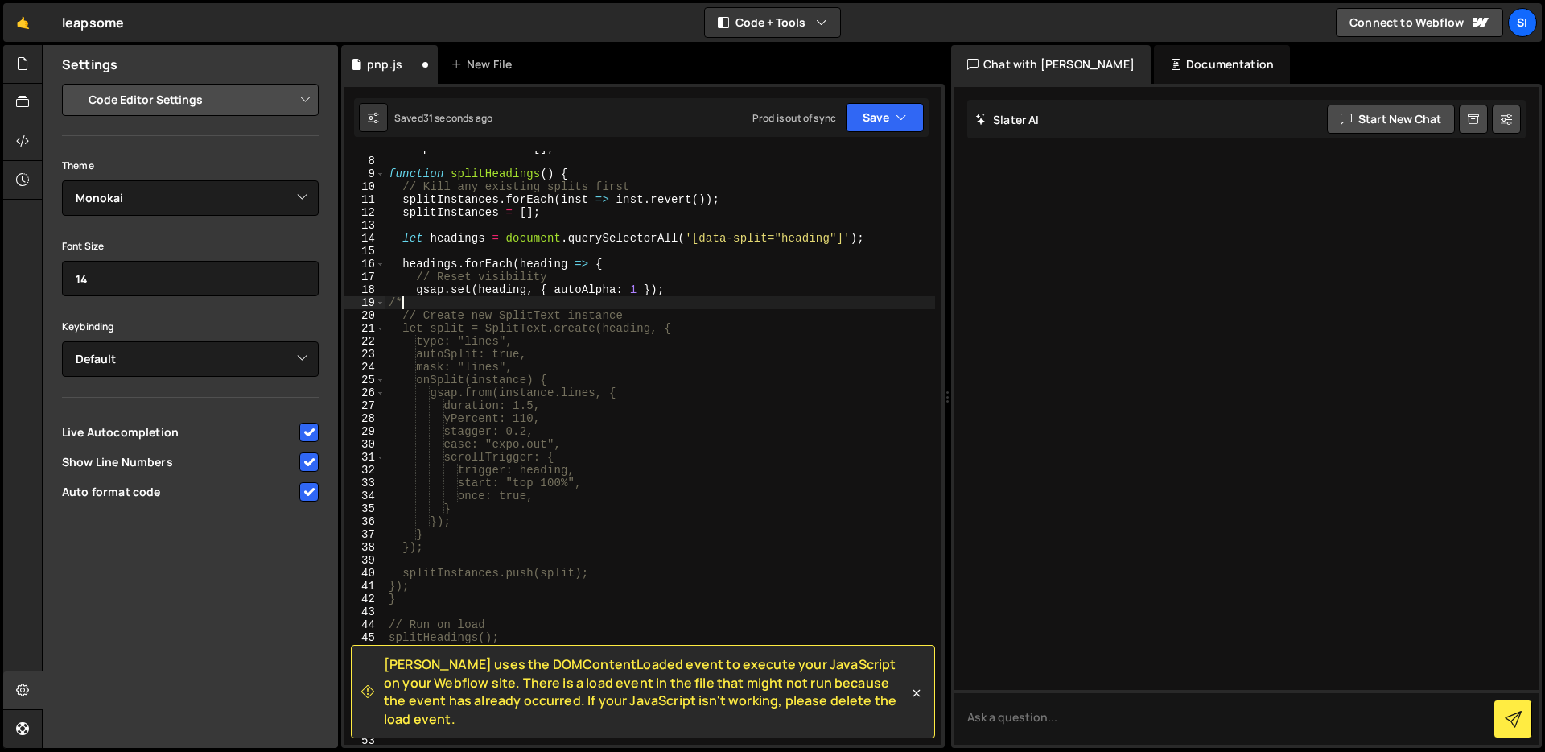
scroll to position [93, 0]
click at [668, 602] on div "function splitHeadings ( ) { // Kill any existing splits first splitInstances .…" at bounding box center [660, 457] width 550 height 619
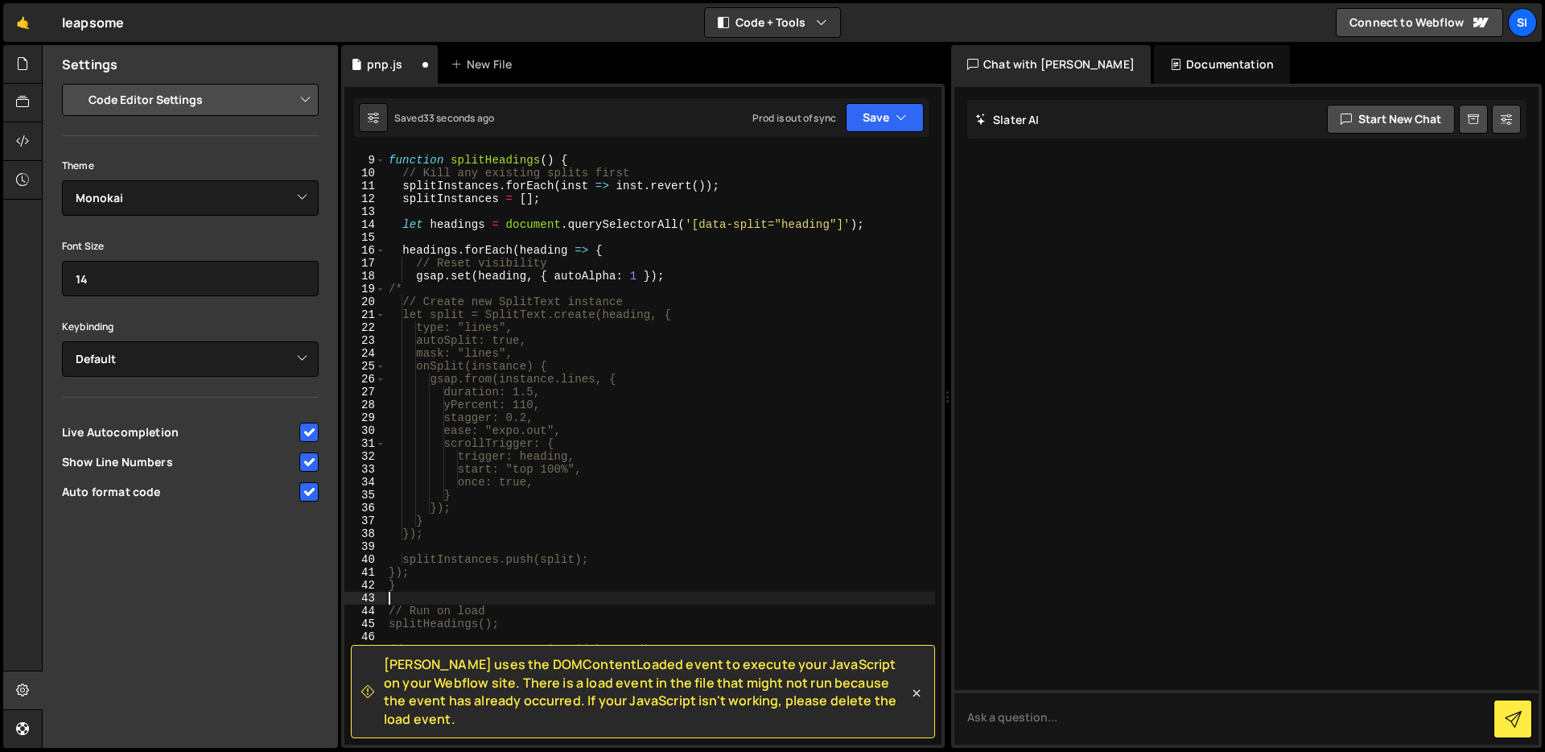
scroll to position [125, 0]
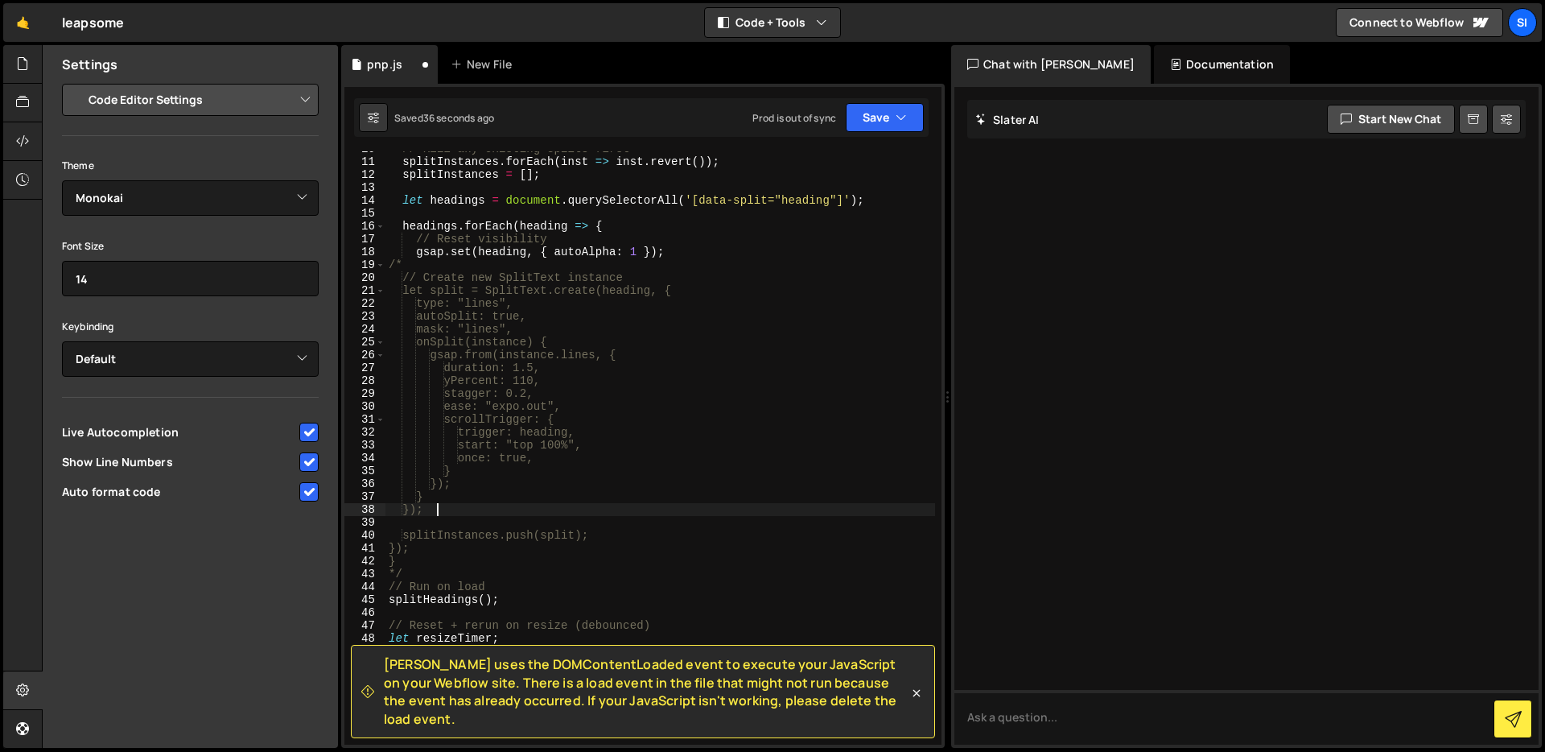
click at [662, 506] on div "// Kill any existing splits first splitInstances . forEach ( inst => inst . rev…" at bounding box center [660, 451] width 550 height 619
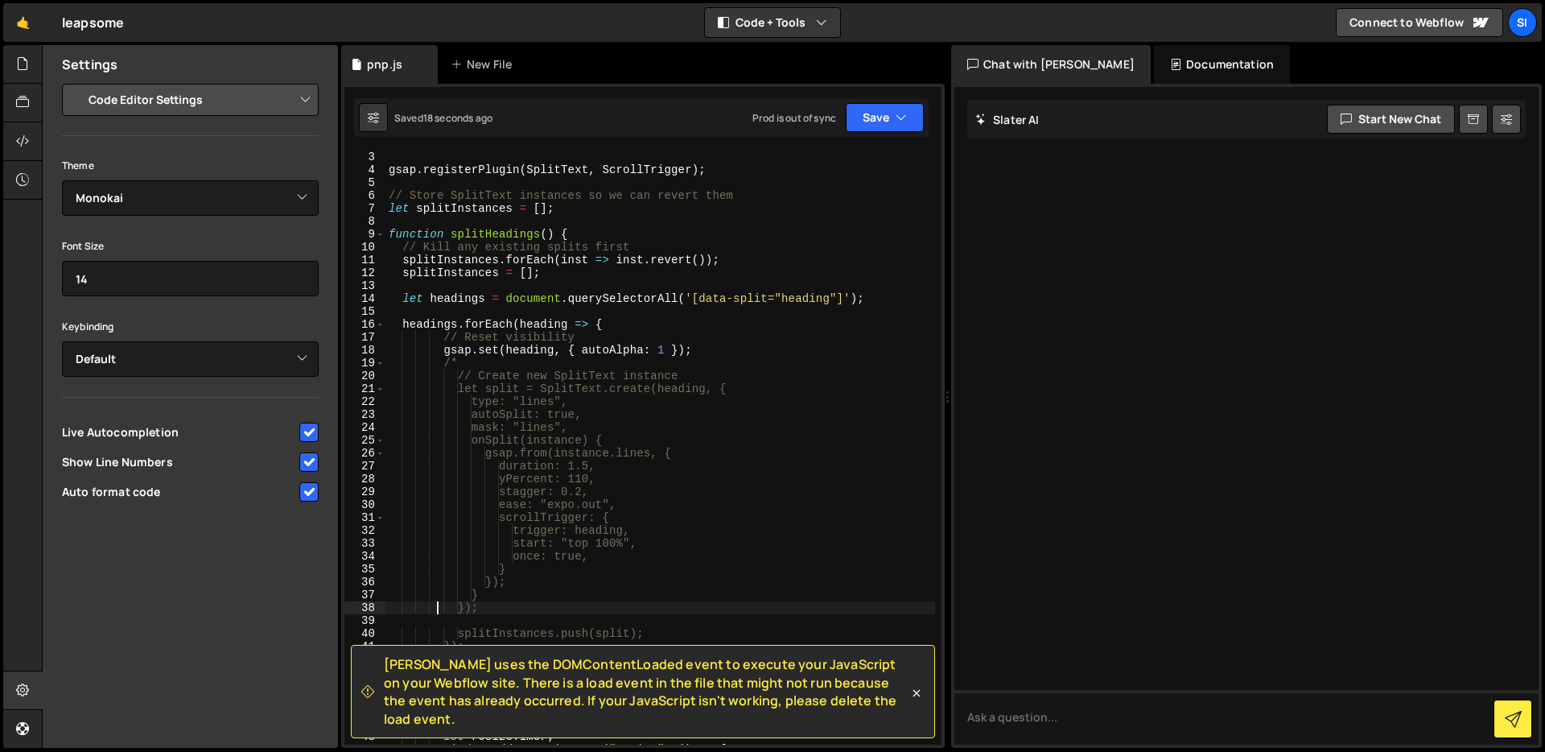
scroll to position [0, 0]
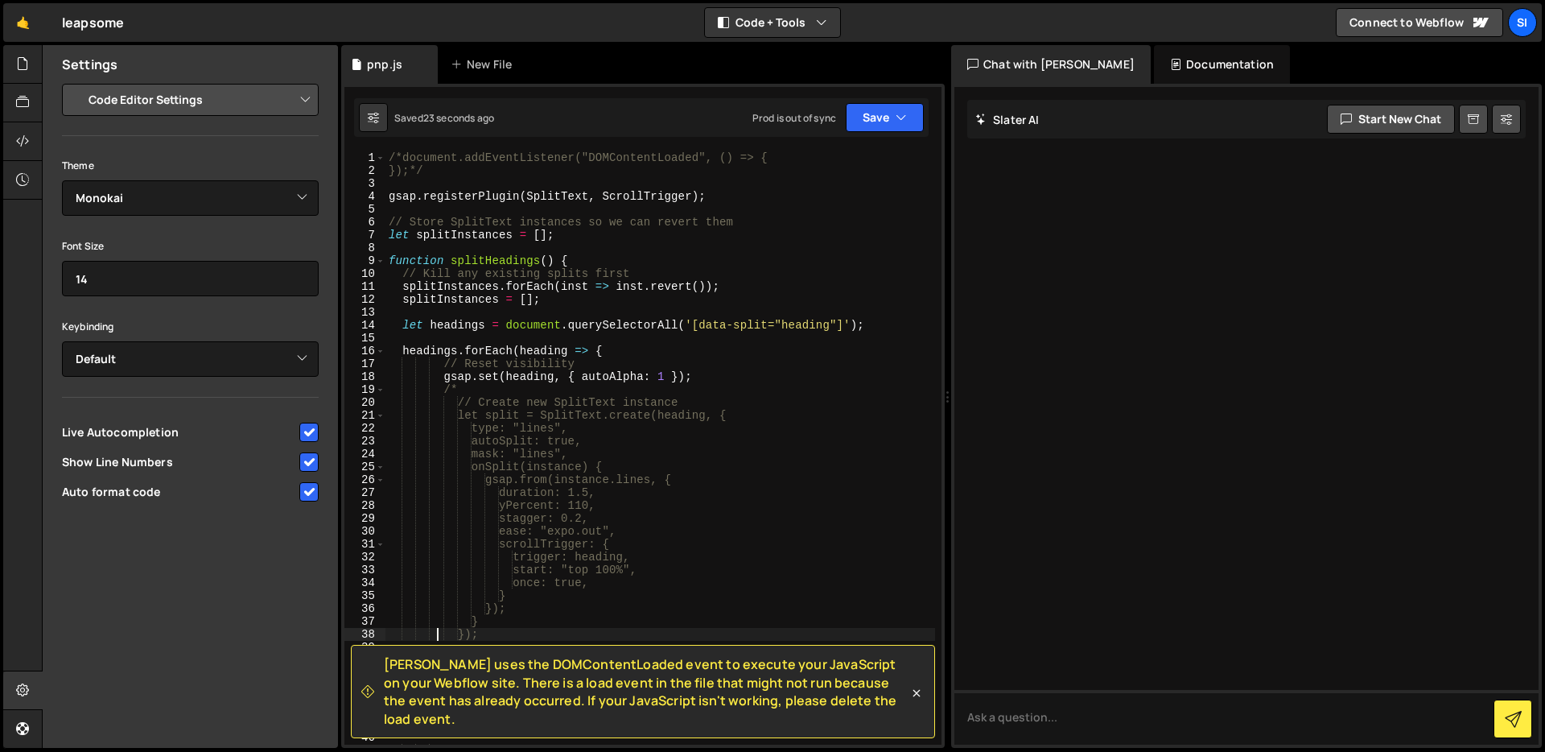
click at [737, 455] on div "/*document.addEventListener("DOMContentLoaded", () => { });*/ gsap . registerPl…" at bounding box center [660, 460] width 550 height 619
type textarea "});"
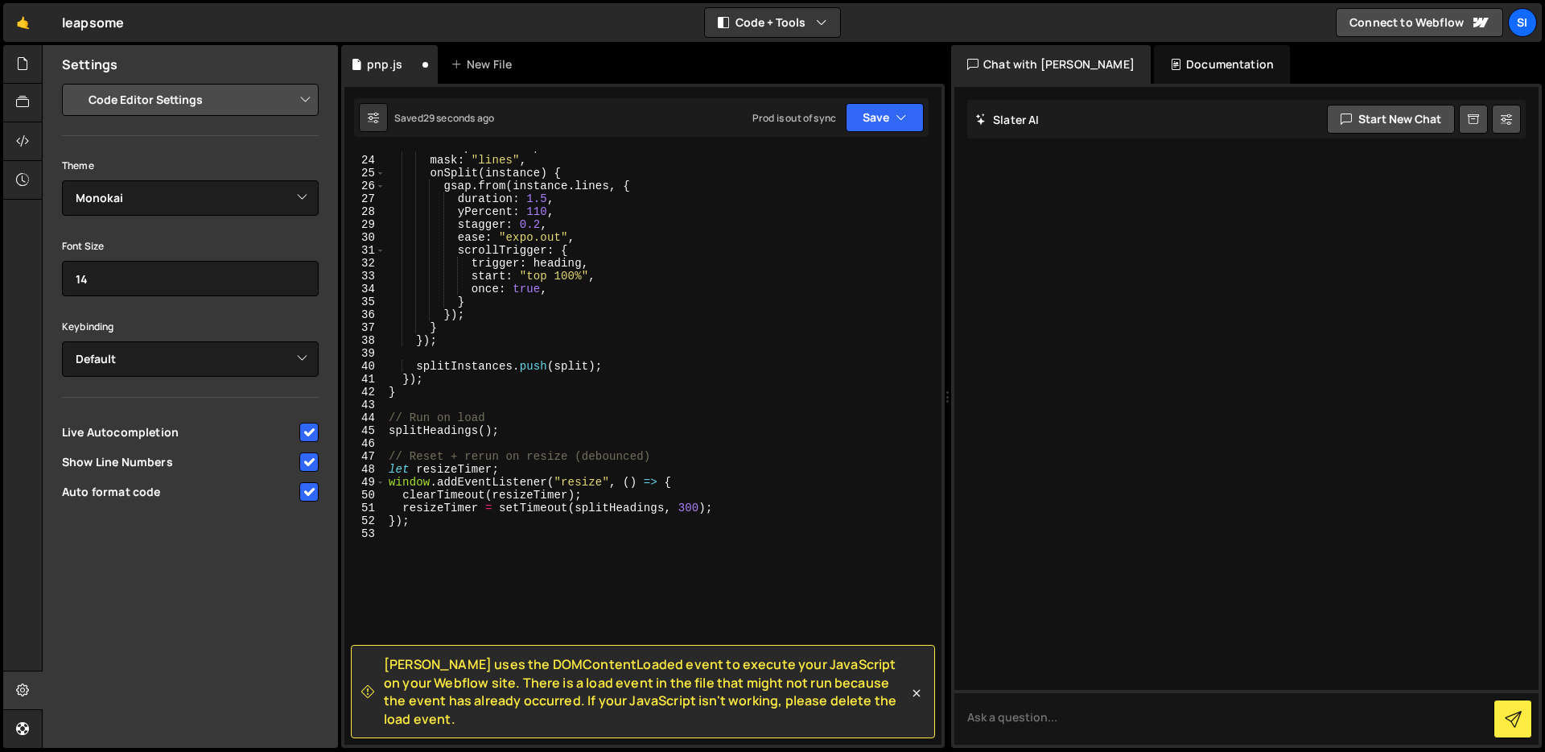
scroll to position [303, 0]
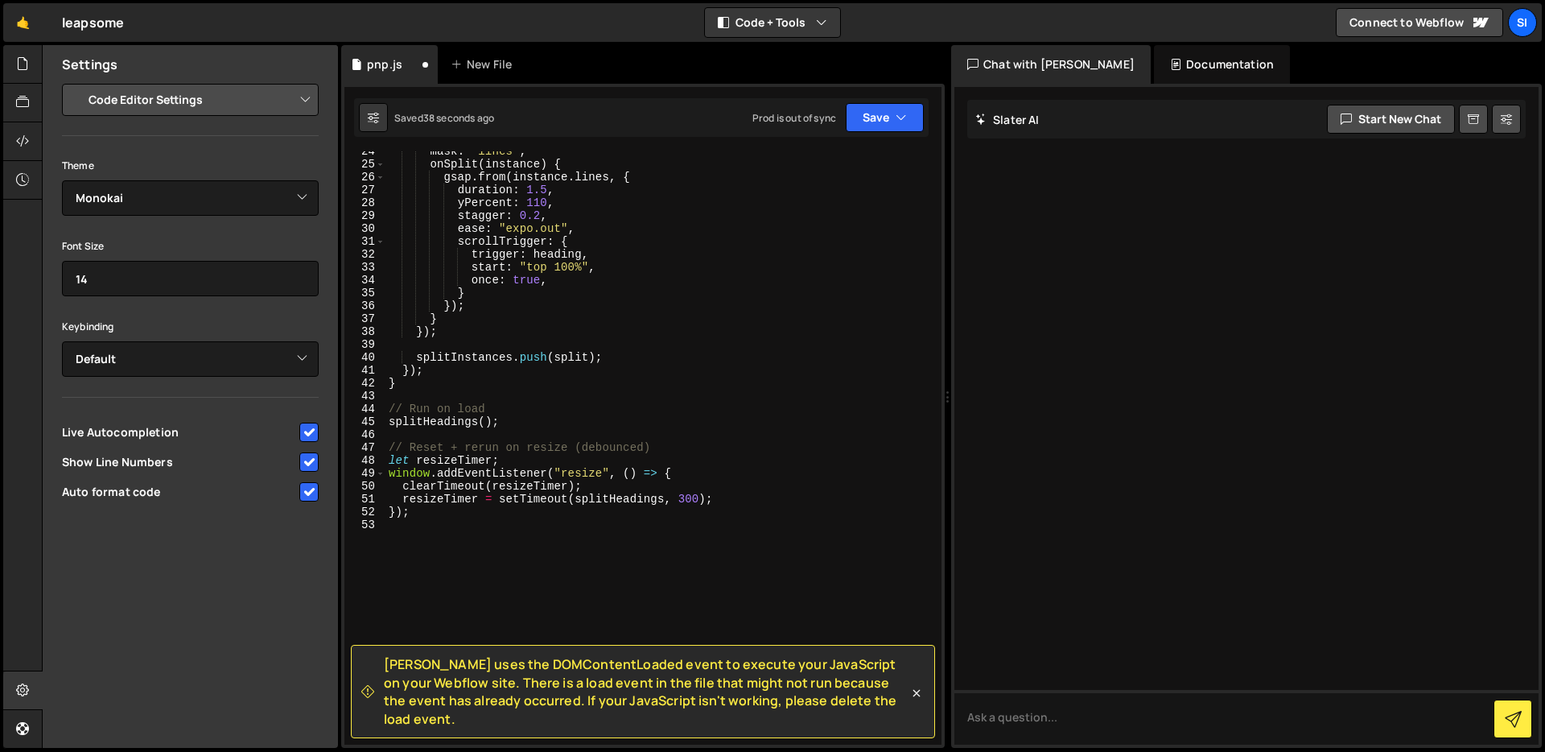
click at [678, 466] on div "mask : "lines" , onSplit ( instance ) { gsap . from ( instance . lines , { dura…" at bounding box center [660, 454] width 550 height 619
type textarea "let resizeTimer;"
click at [684, 455] on div "mask : "lines" , onSplit ( instance ) { gsap . from ( instance . lines , { dura…" at bounding box center [660, 454] width 550 height 619
click at [694, 438] on div "mask : "lines" , onSplit ( instance ) { gsap . from ( instance . lines , { dura…" at bounding box center [660, 454] width 550 height 619
click at [713, 451] on div "mask : "lines" , onSplit ( instance ) { gsap . from ( instance . lines , { dura…" at bounding box center [660, 454] width 550 height 619
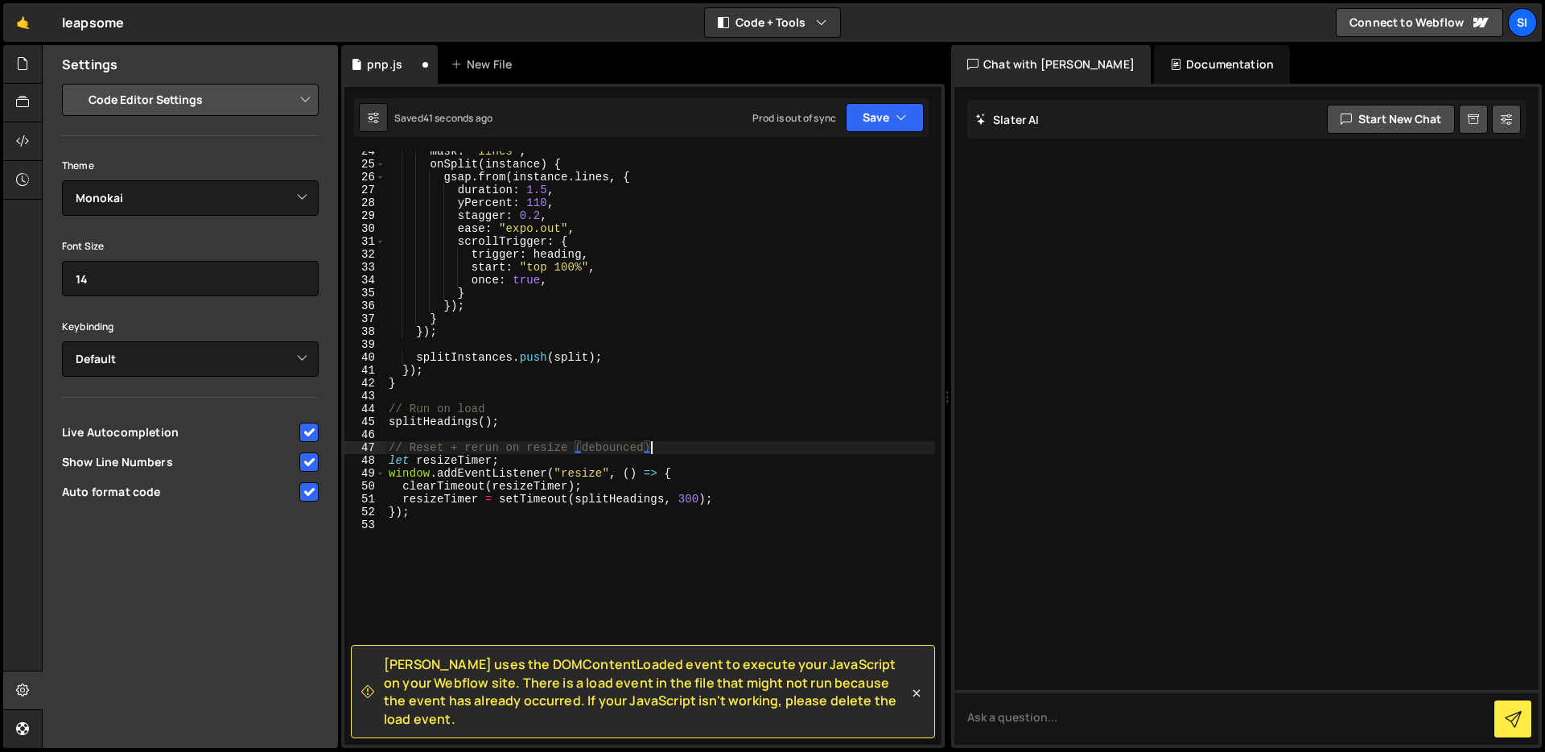
click at [727, 443] on div "mask : "lines" , onSplit ( instance ) { gsap . from ( instance . lines , { dura…" at bounding box center [660, 454] width 550 height 619
click at [727, 447] on div "mask : "lines" , onSplit ( instance ) { gsap . from ( instance . lines , { dura…" at bounding box center [660, 454] width 550 height 619
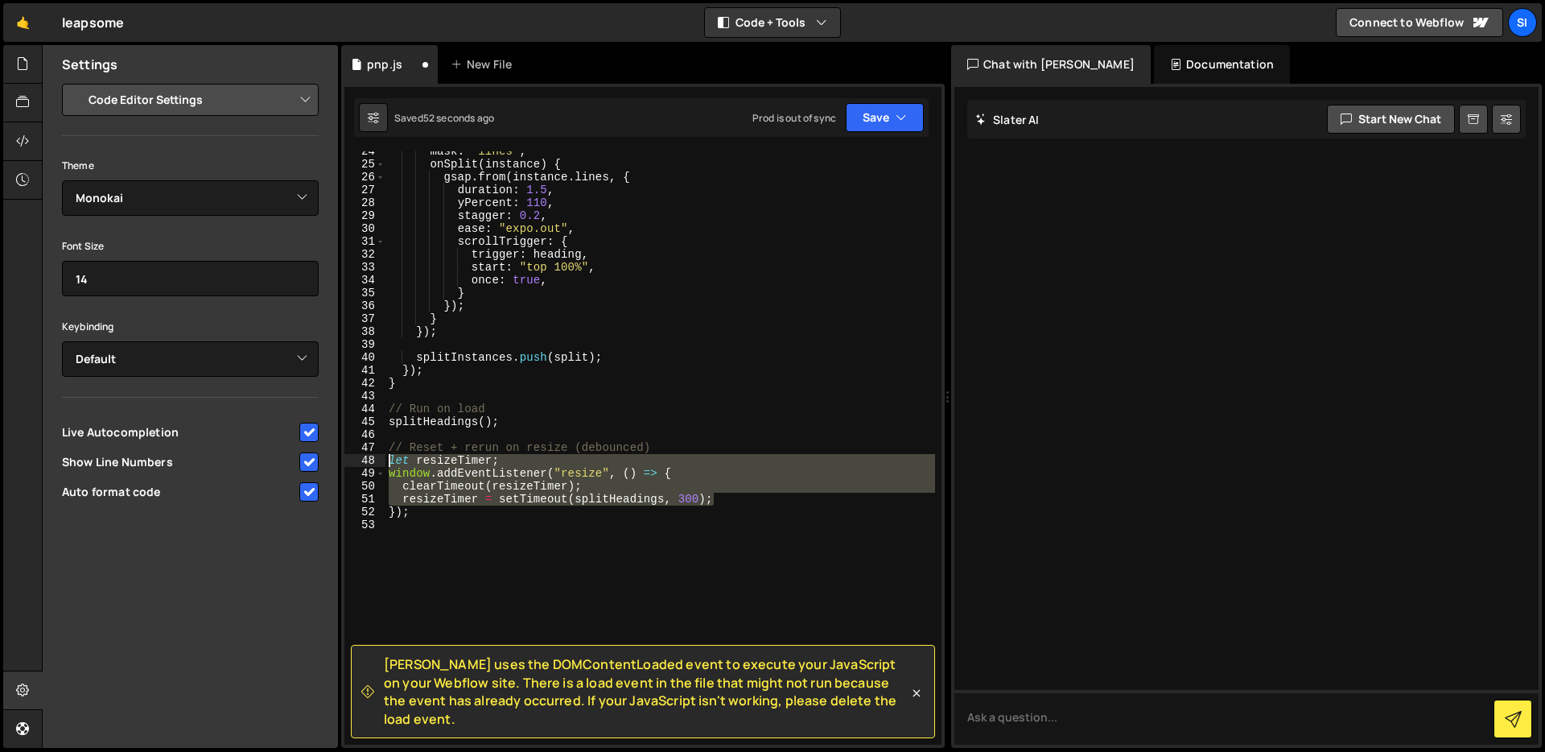
drag, startPoint x: 747, startPoint y: 496, endPoint x: 353, endPoint y: 463, distance: 394.8
click at [353, 463] on div "// Reset + rerun on resize (debounced) 24 25 26 27 28 29 30 31 32 33 34 35 36 3…" at bounding box center [642, 447] width 597 height 593
type textarea "let resizeTimer; window.addEventListener("resize", () => {"
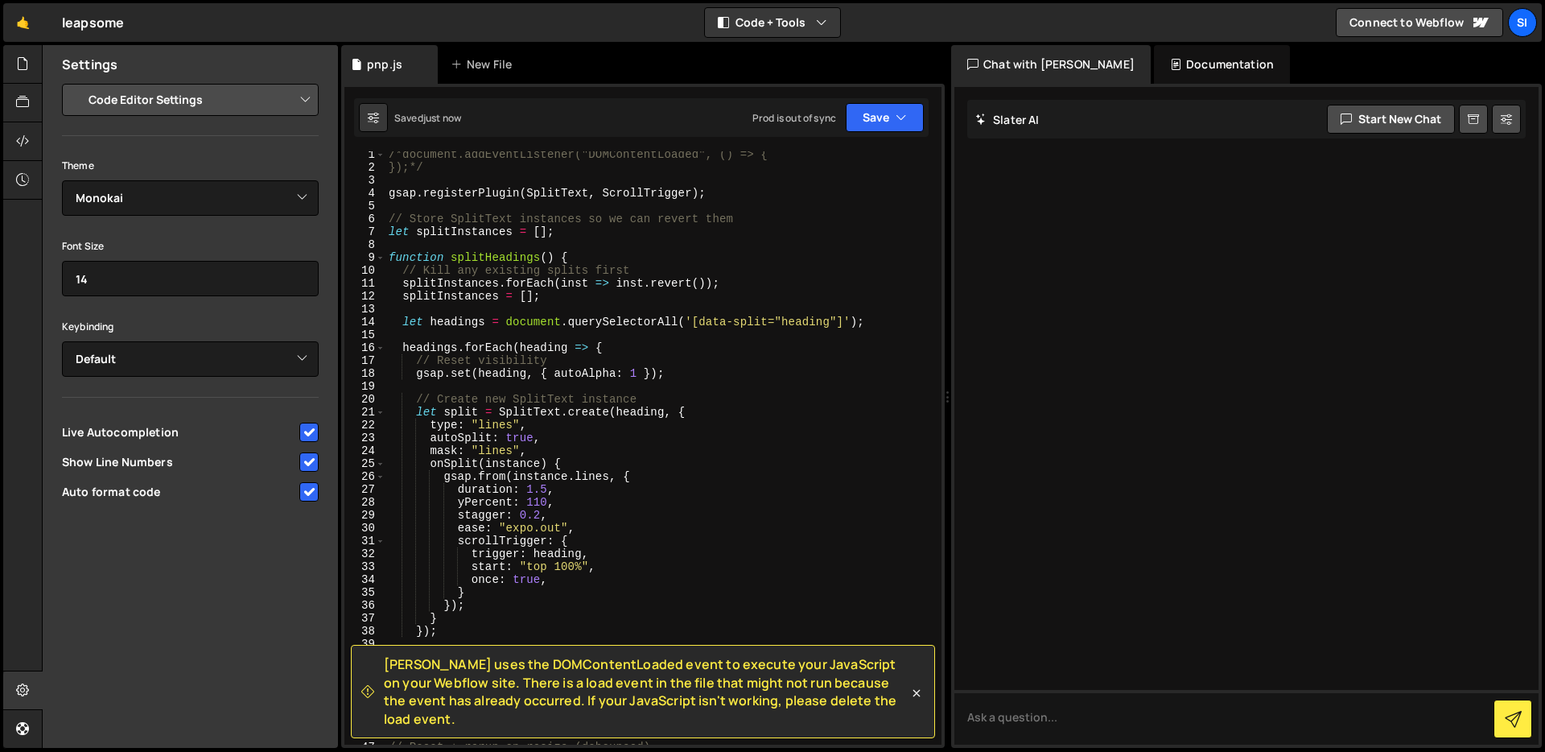
scroll to position [204, 0]
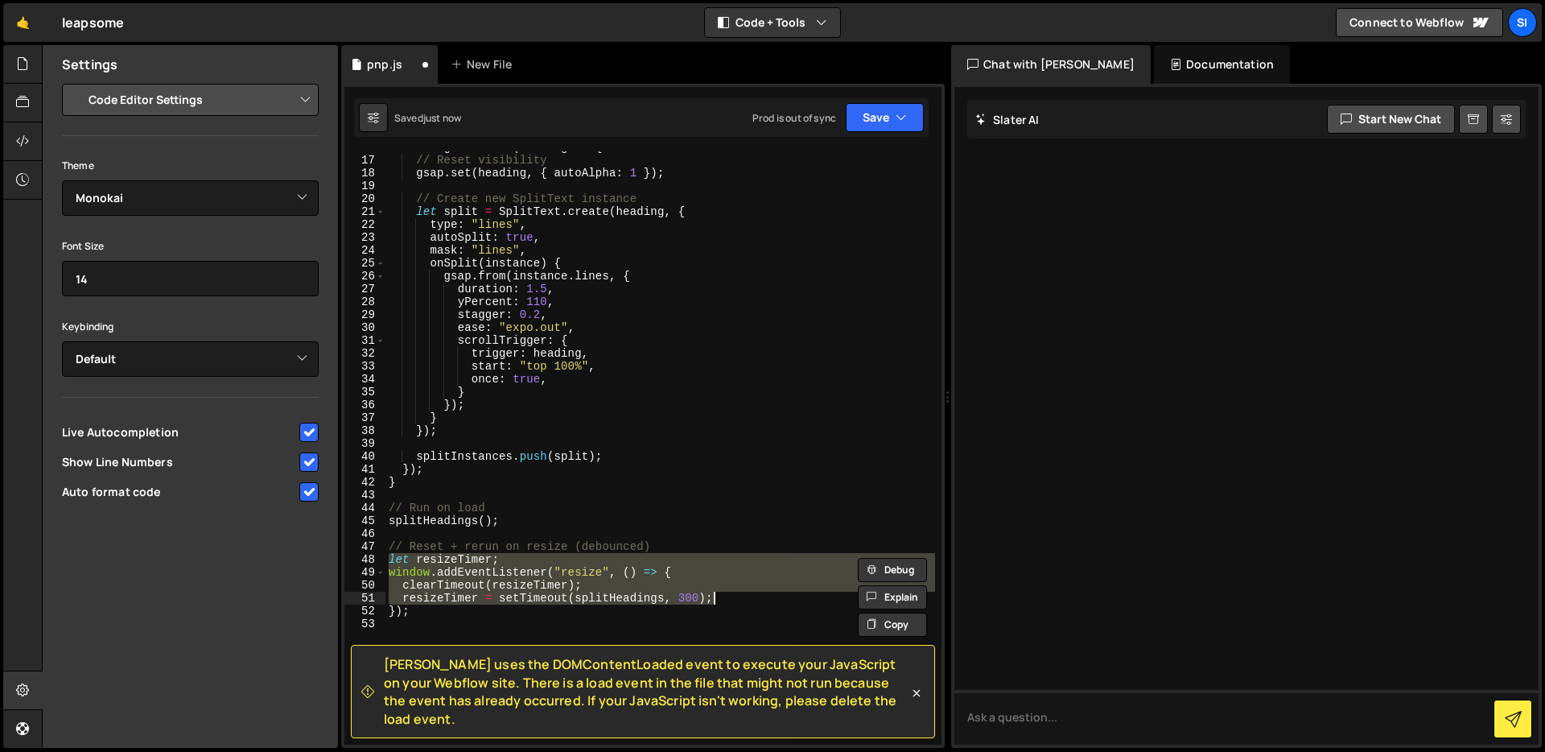
click at [575, 556] on div "headings . forEach ( heading => { // Reset visibility gsap . set ( heading , { …" at bounding box center [660, 447] width 550 height 593
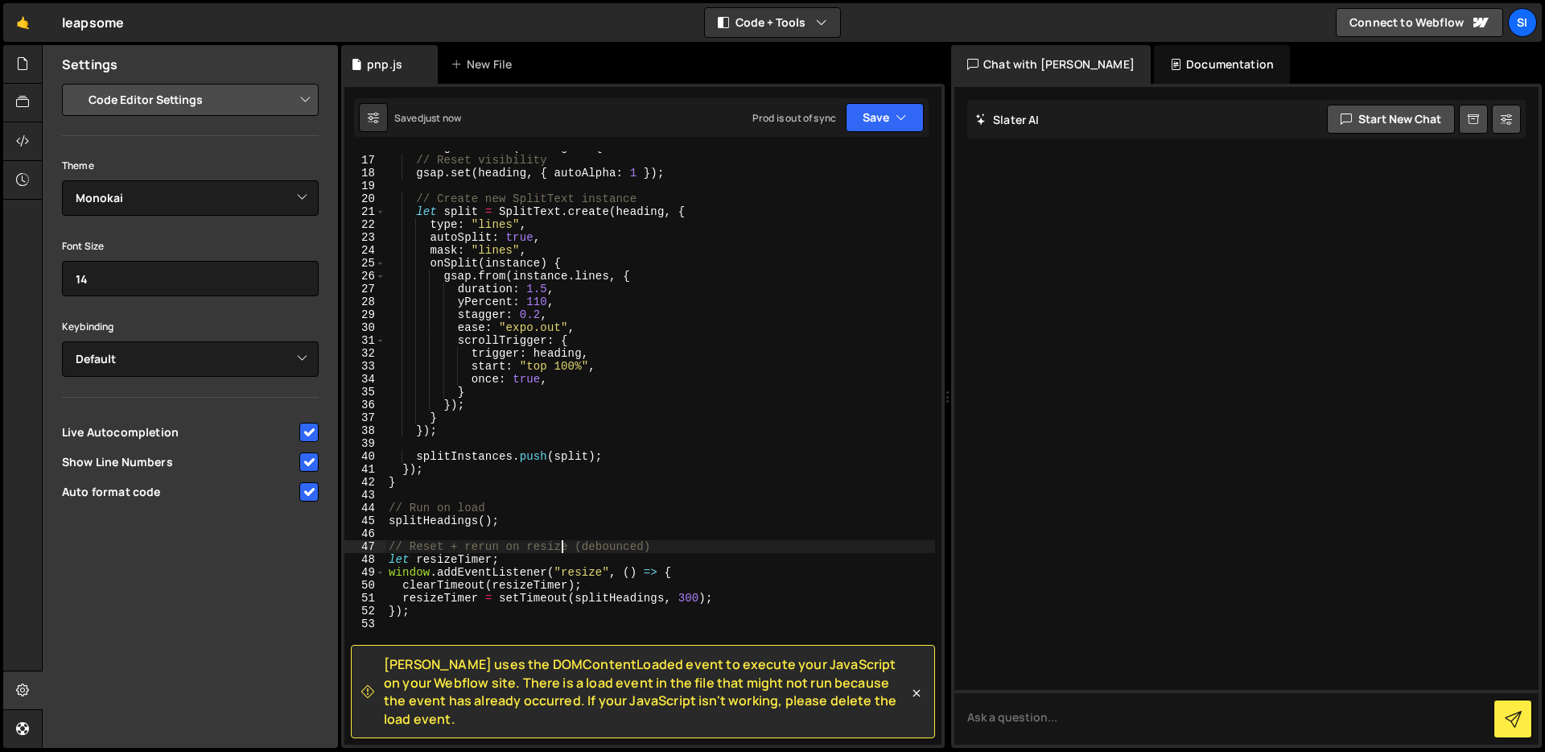
click at [565, 545] on div "headings . forEach ( heading => { // Reset visibility gsap . set ( heading , { …" at bounding box center [660, 450] width 550 height 619
click at [707, 574] on div "headings . forEach ( heading => { // Reset visibility gsap . set ( heading , { …" at bounding box center [660, 450] width 550 height 619
click at [741, 600] on div "headings . forEach ( heading => { // Reset visibility gsap . set ( heading , { …" at bounding box center [660, 450] width 550 height 619
click at [677, 569] on div "headings . forEach ( heading => { // Reset visibility gsap . set ( heading , { …" at bounding box center [660, 450] width 550 height 619
click at [551, 603] on div "headings . forEach ( heading => { // Reset visibility gsap . set ( heading , { …" at bounding box center [660, 450] width 550 height 619
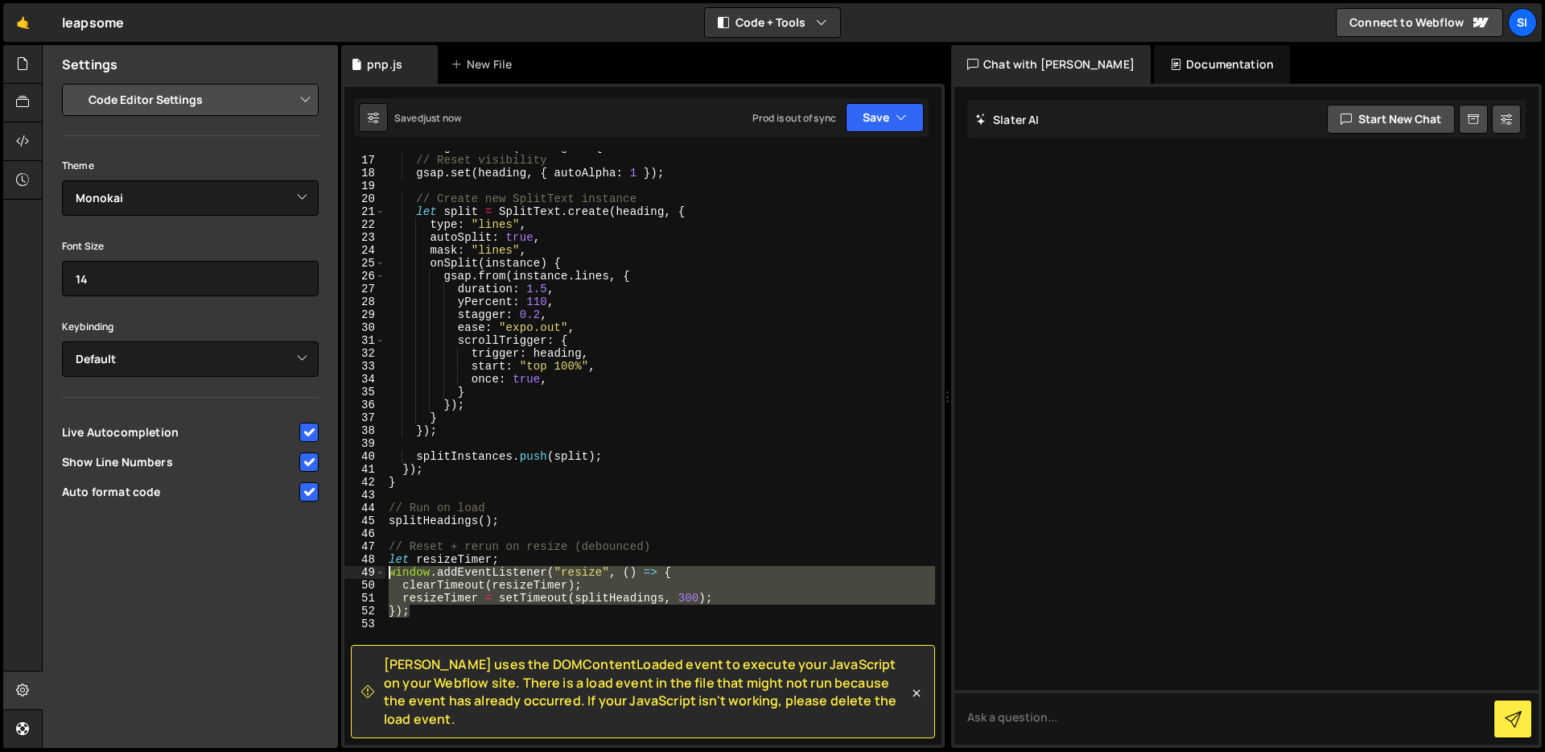
drag, startPoint x: 549, startPoint y: 616, endPoint x: 365, endPoint y: 561, distance: 192.2
click at [365, 561] on div "resizeTimer = setTimeout(splitHeadings, 300); 16 17 18 19 20 21 22 23 24 25 26 …" at bounding box center [642, 447] width 597 height 593
type textarea "let resizeTimer; window.addEventListener("resize", () => {"
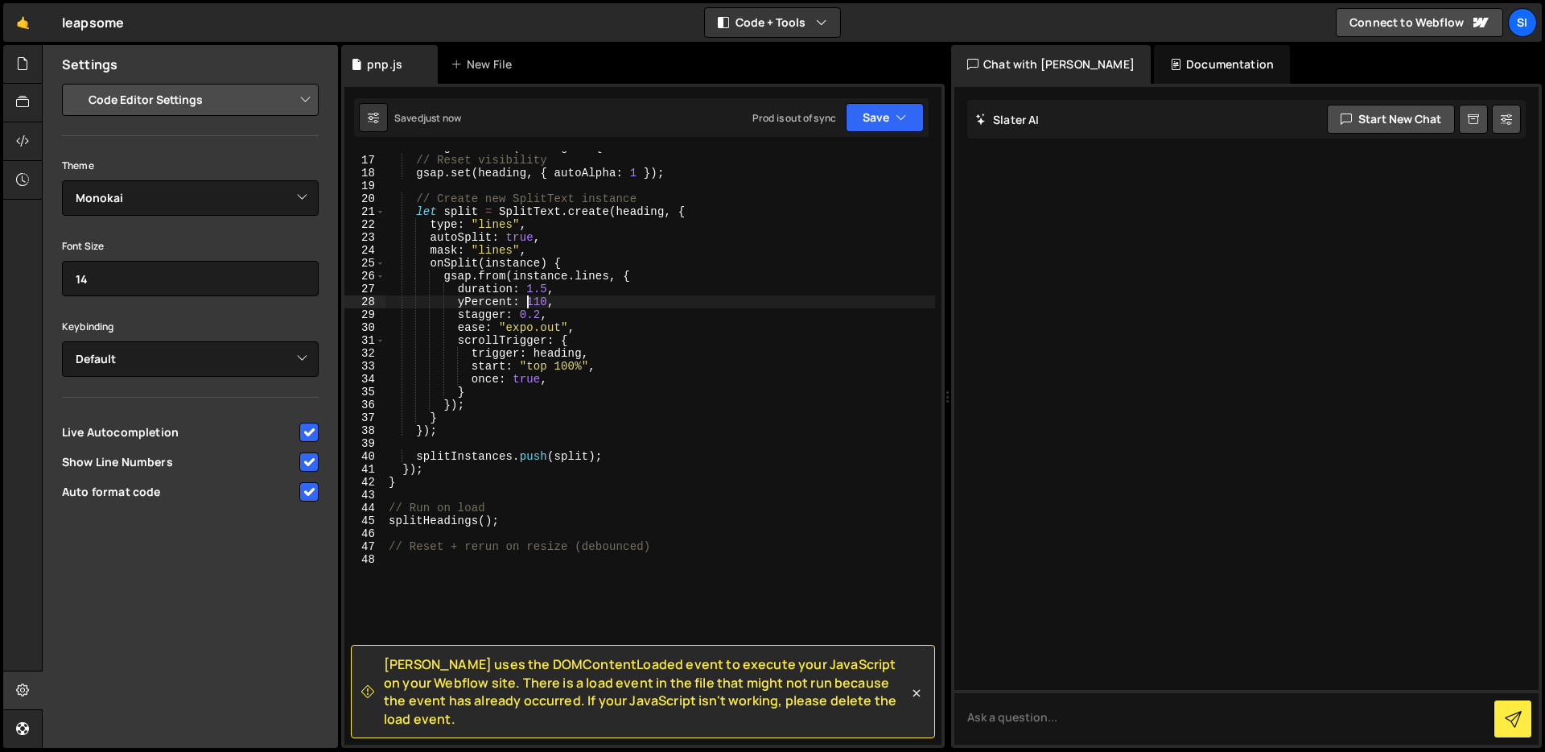
click at [525, 299] on div "headings . forEach ( heading => { // Reset visibility gsap . set ( heading , { …" at bounding box center [660, 450] width 550 height 619
type textarea "yPercent: 110,"
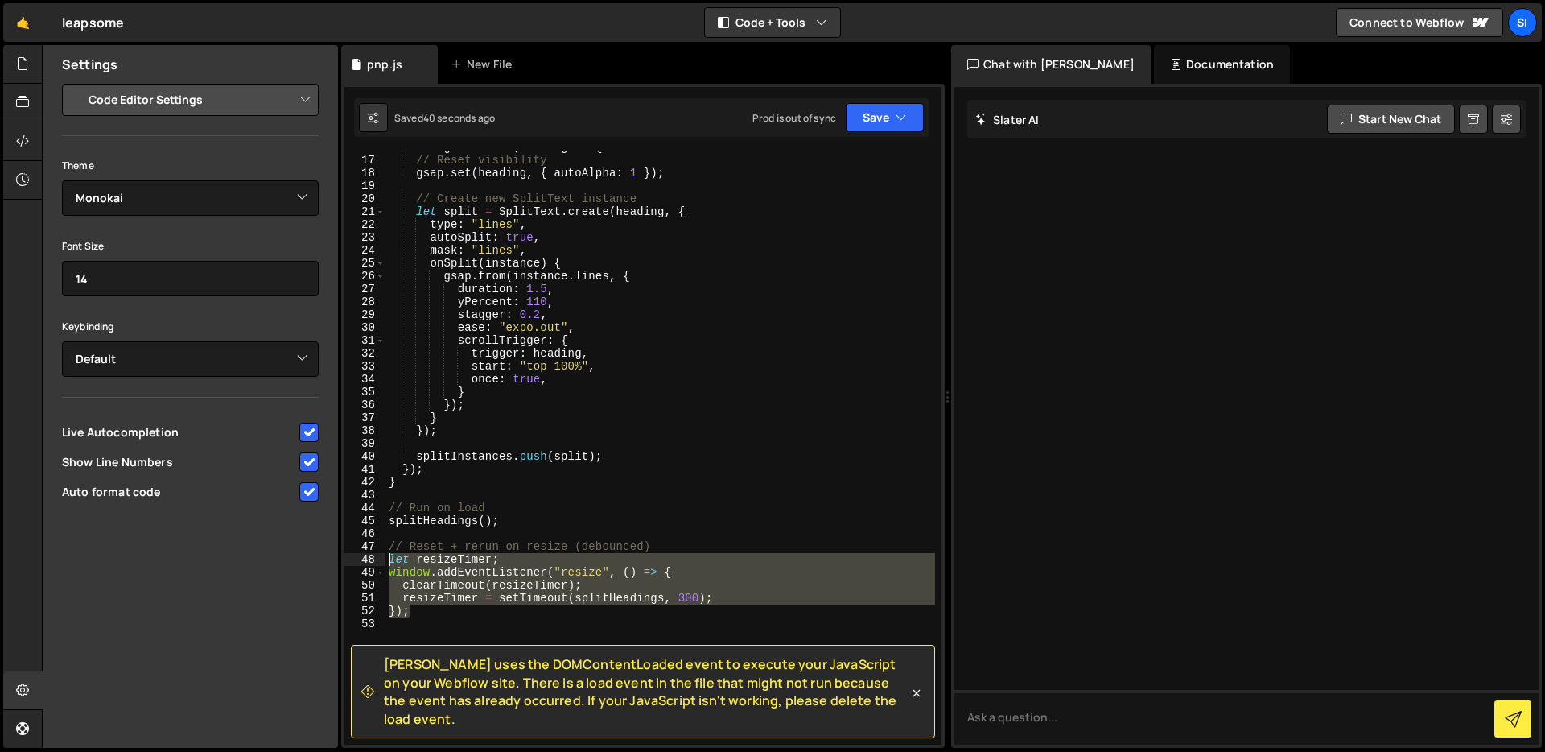
drag, startPoint x: 646, startPoint y: 611, endPoint x: 363, endPoint y: 559, distance: 287.9
click at [363, 559] on div "}); 16 17 18 19 20 21 22 23 24 25 26 27 28 29 30 31 32 33 34 35 36 37 38 39 40 …" at bounding box center [642, 447] width 597 height 593
type textarea "let resizeTimer; window.addEventListener("resize", () => {"
paste textarea
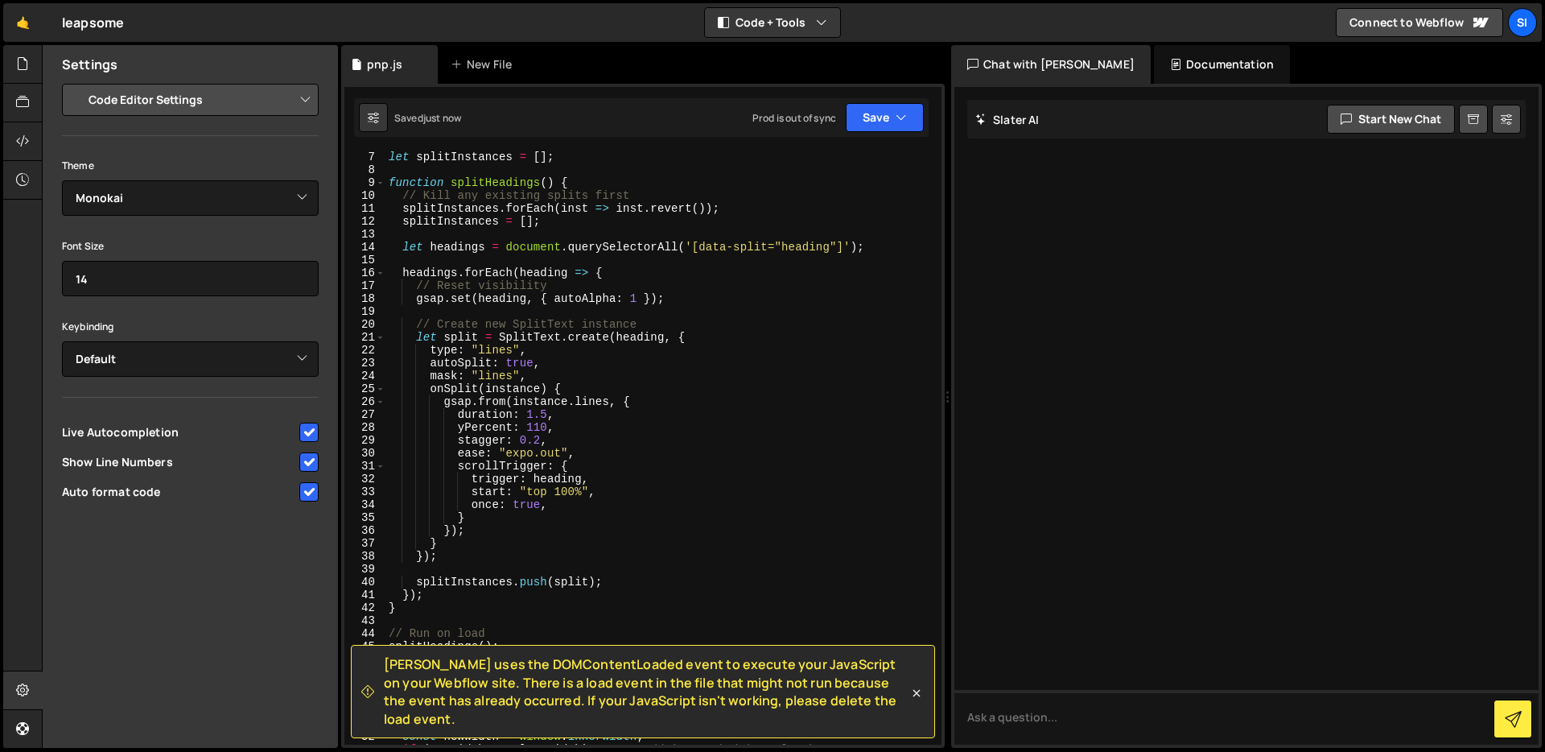
scroll to position [78, 0]
click at [501, 375] on div "let splitInstances = [ ] ; function splitHeadings ( ) { // Kill any existing sp…" at bounding box center [660, 459] width 550 height 619
click at [499, 348] on div "let splitInstances = [ ] ; function splitHeadings ( ) { // Kill any existing sp…" at bounding box center [660, 459] width 550 height 619
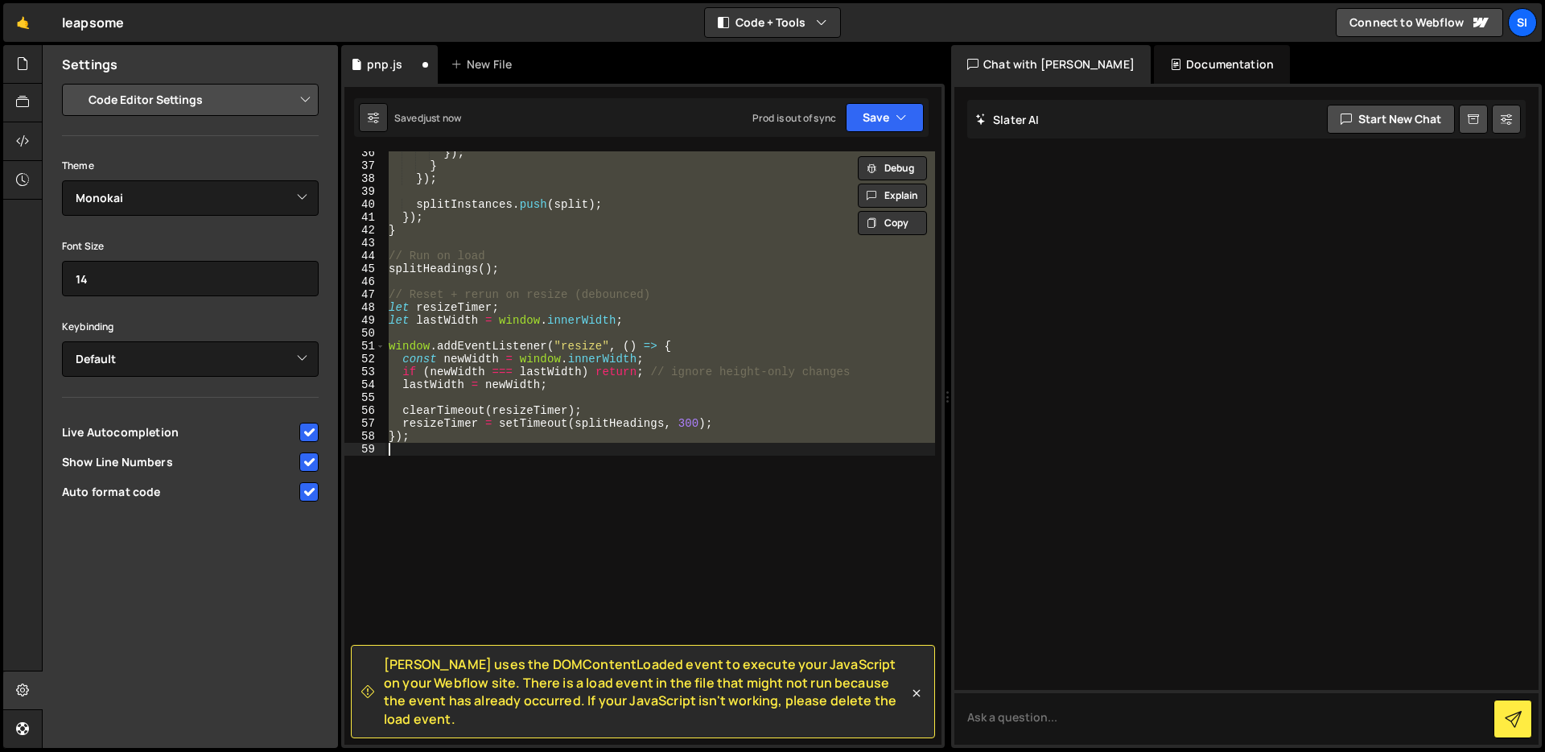
scroll to position [0, 0]
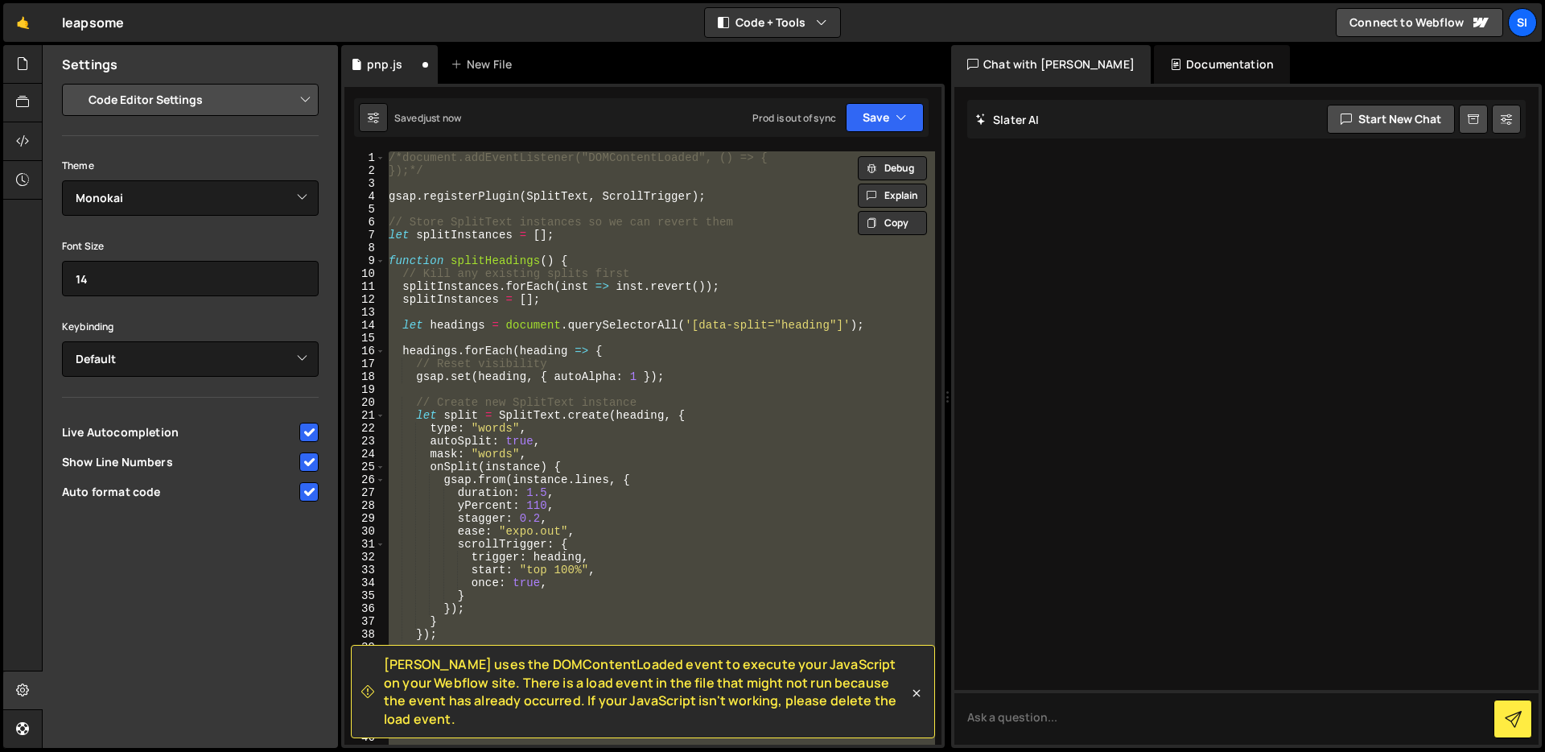
click at [583, 449] on div "/*document.addEventListener("DOMContentLoaded", () => { });*/ gsap . registerPl…" at bounding box center [660, 447] width 550 height 593
type textarea "mask: "words","
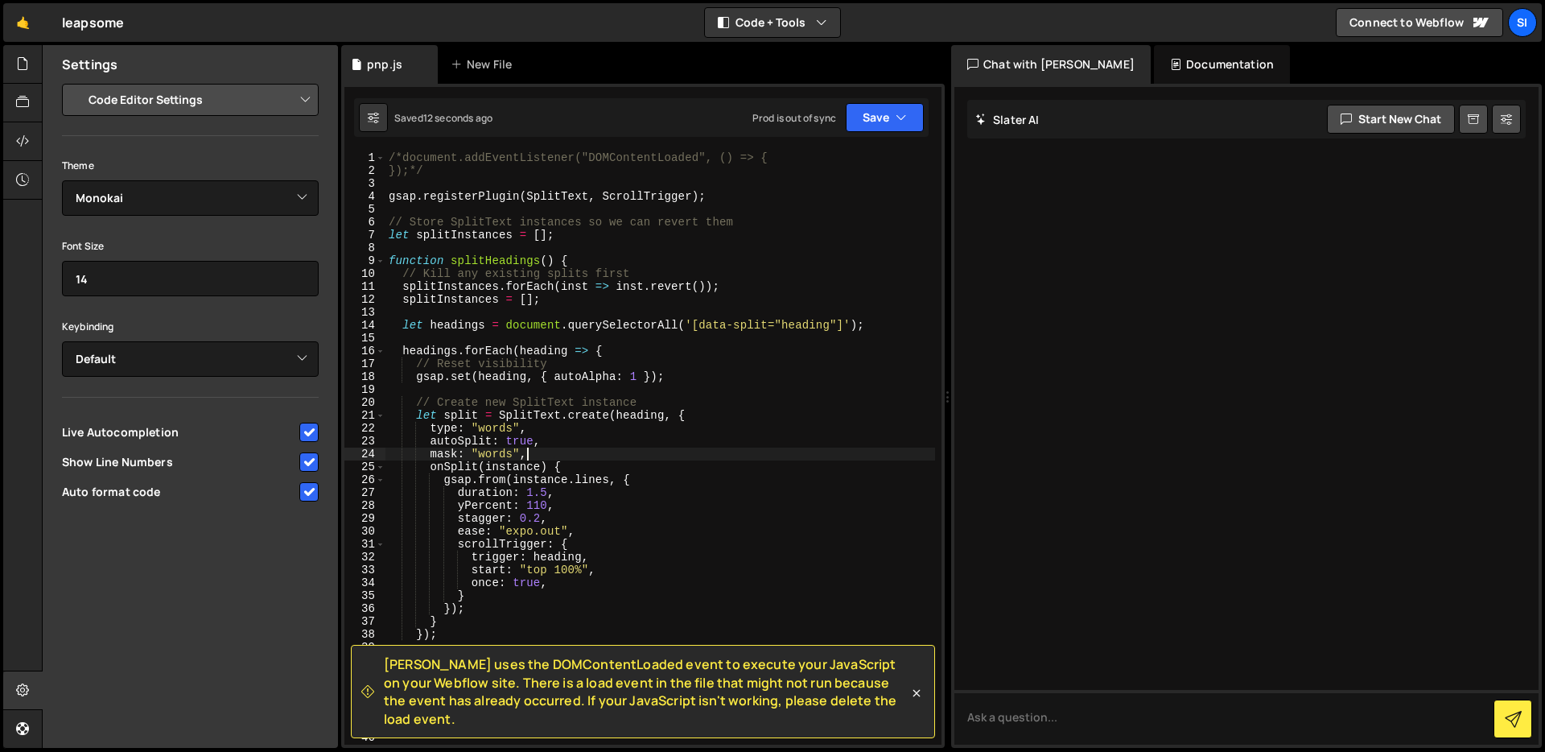
click at [583, 449] on div "/*document.addEventListener("DOMContentLoaded", () => { });*/ gsap . registerPl…" at bounding box center [660, 460] width 550 height 619
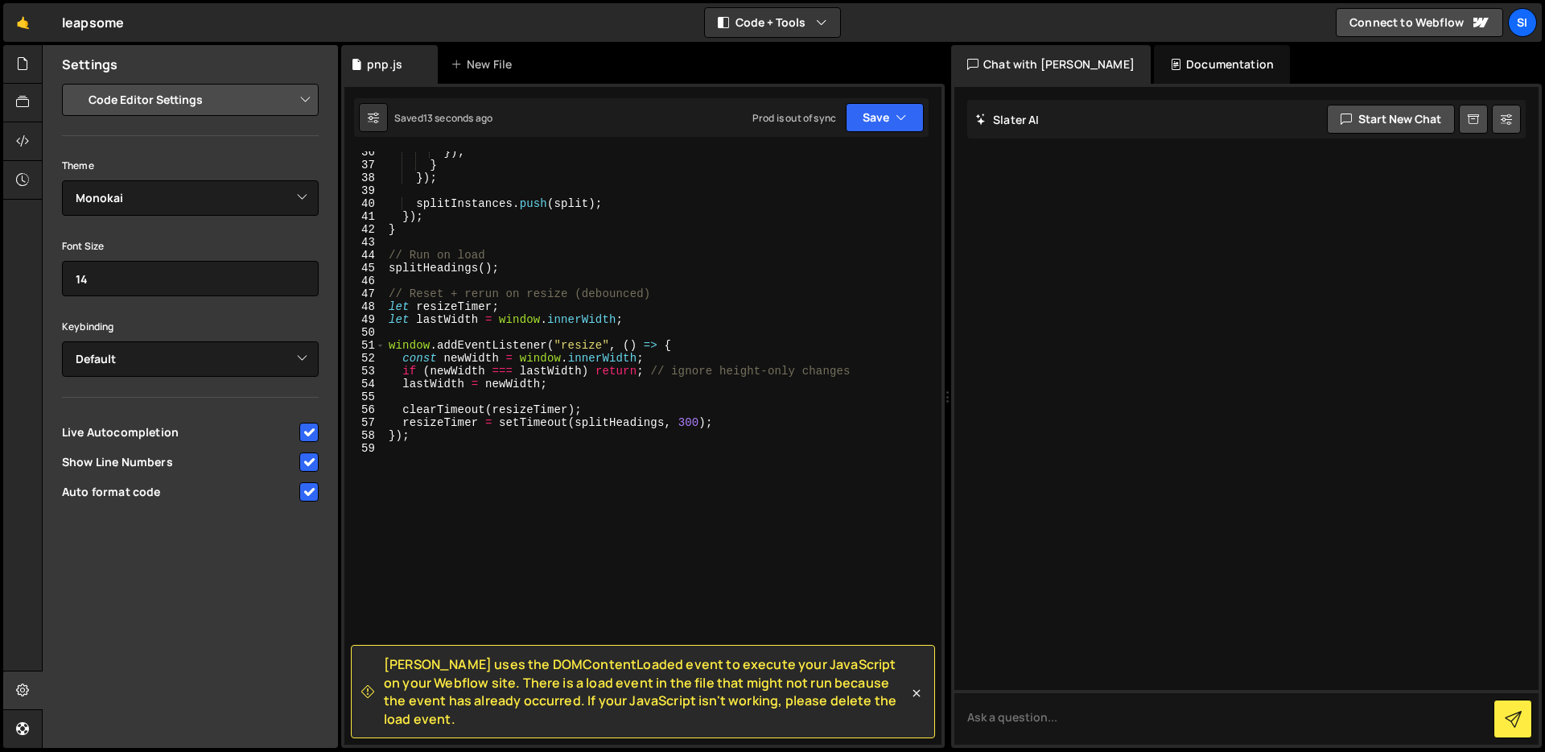
scroll to position [457, 0]
click at [589, 506] on div "}) ; } }) ; splitInstances . push ( split ) ; }) ; } // Run on load splitHeadin…" at bounding box center [660, 455] width 550 height 619
type textarea "});"
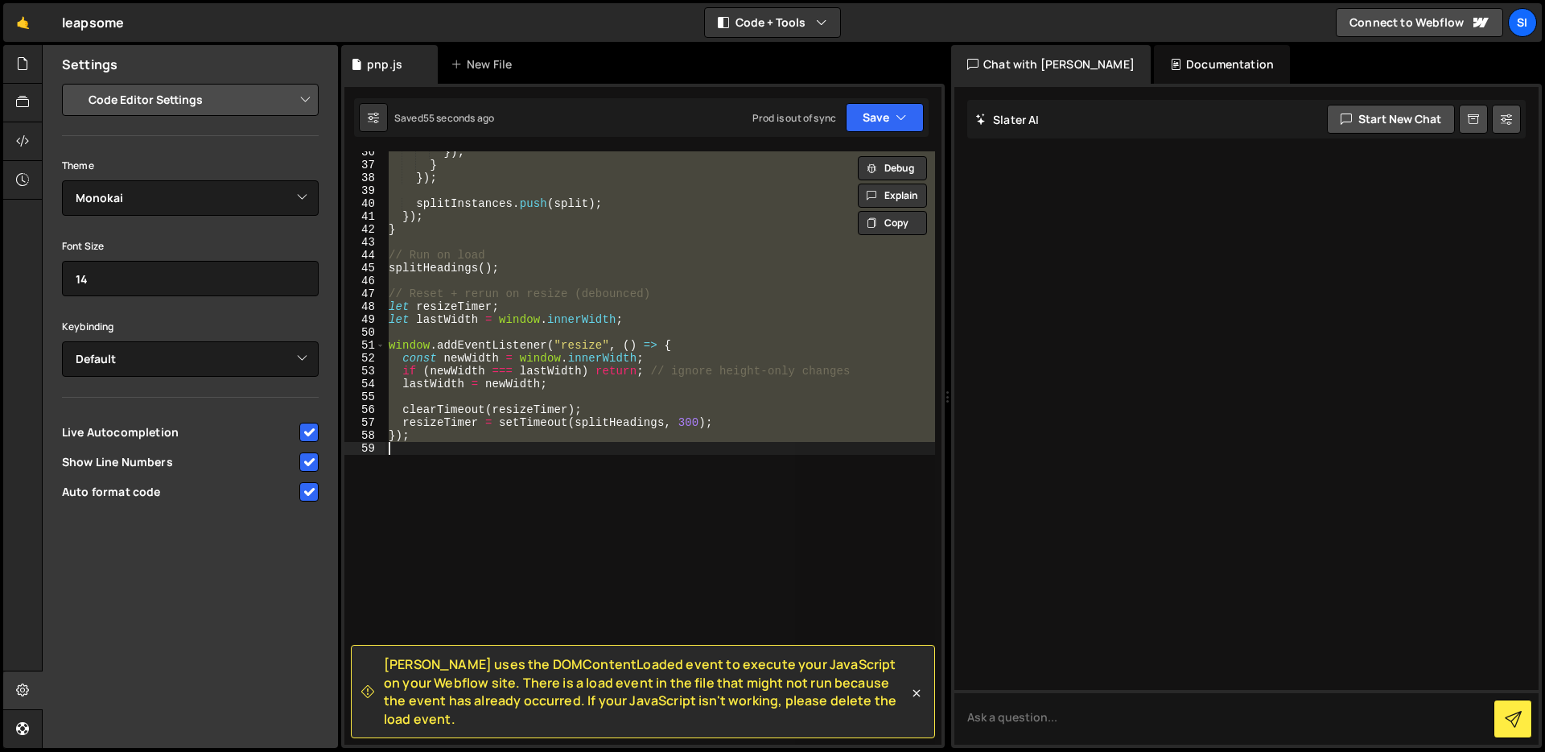
click at [696, 511] on div "}) ; } }) ; splitInstances . push ( split ) ; }) ; } // Run on load splitHeadin…" at bounding box center [660, 447] width 550 height 593
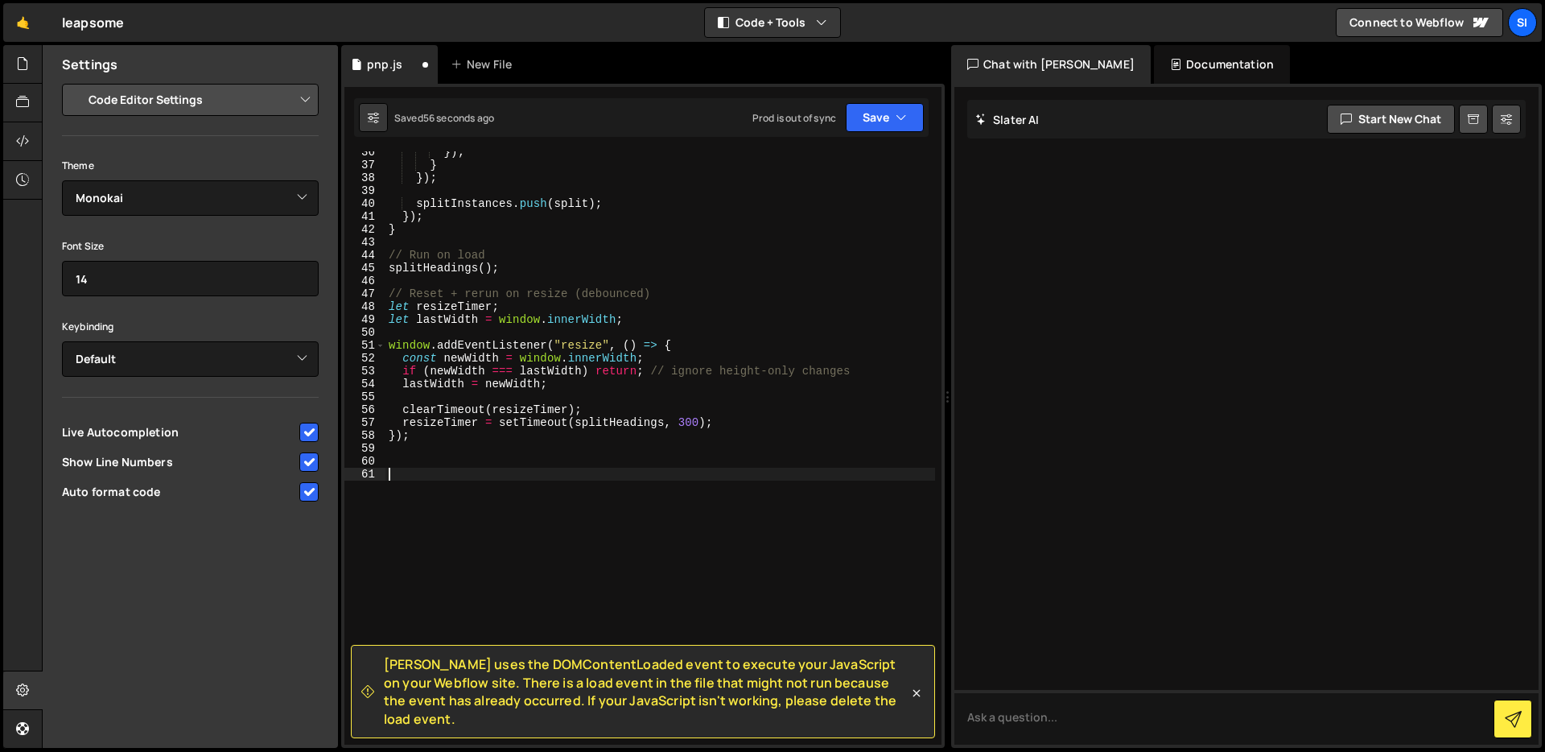
paste textarea "/*document.addEventListener("DOMContentLoaded", () => { });*/"
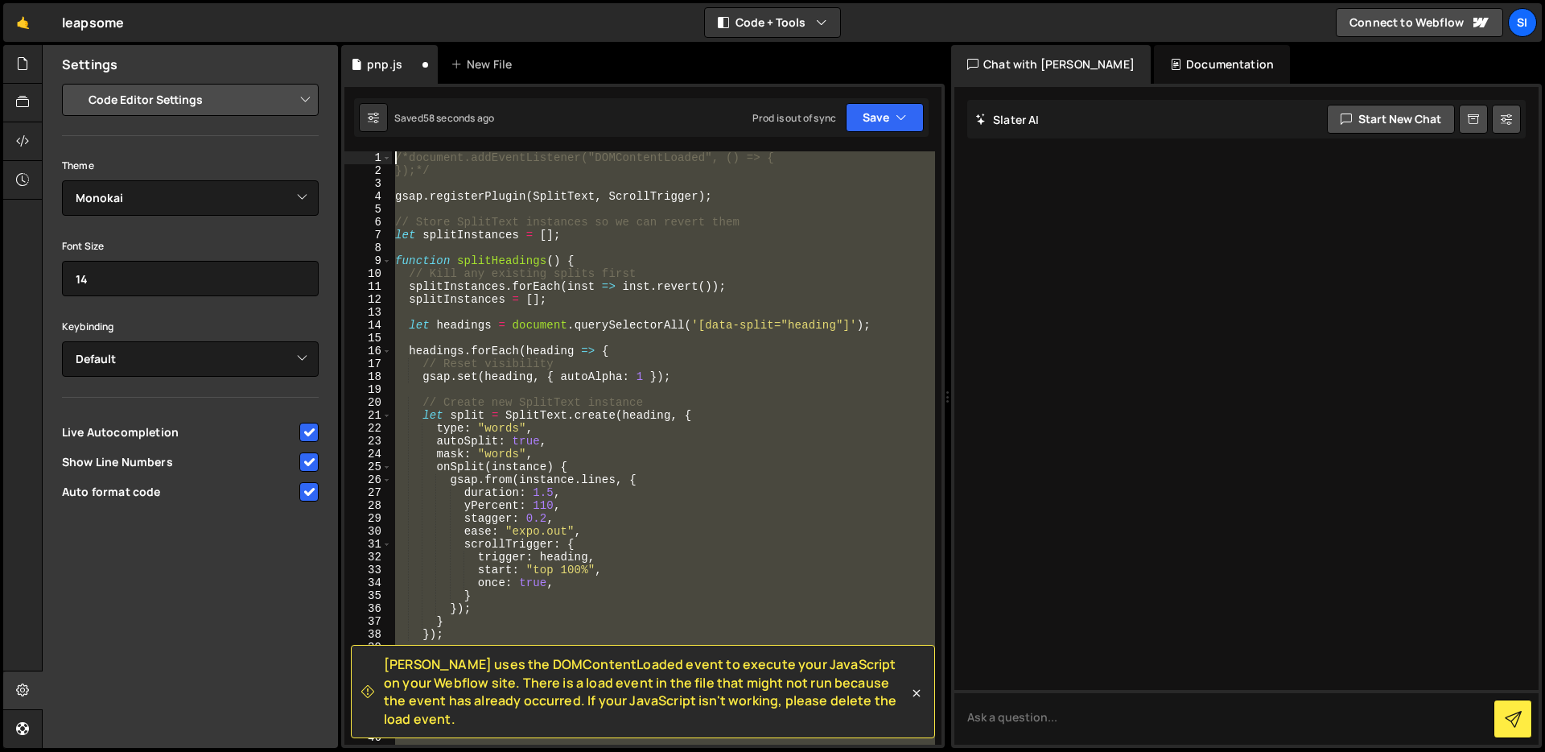
drag, startPoint x: 601, startPoint y: 331, endPoint x: 309, endPoint y: -2, distance: 443.1
click at [309, 0] on html "Projects [GEOGRAPHIC_DATA] Blog SI Projects Your Teams Invite team member Accou…" at bounding box center [772, 376] width 1545 height 752
type textarea "/*document.addEventListener("DOMContentLoaded", () => { });*/"
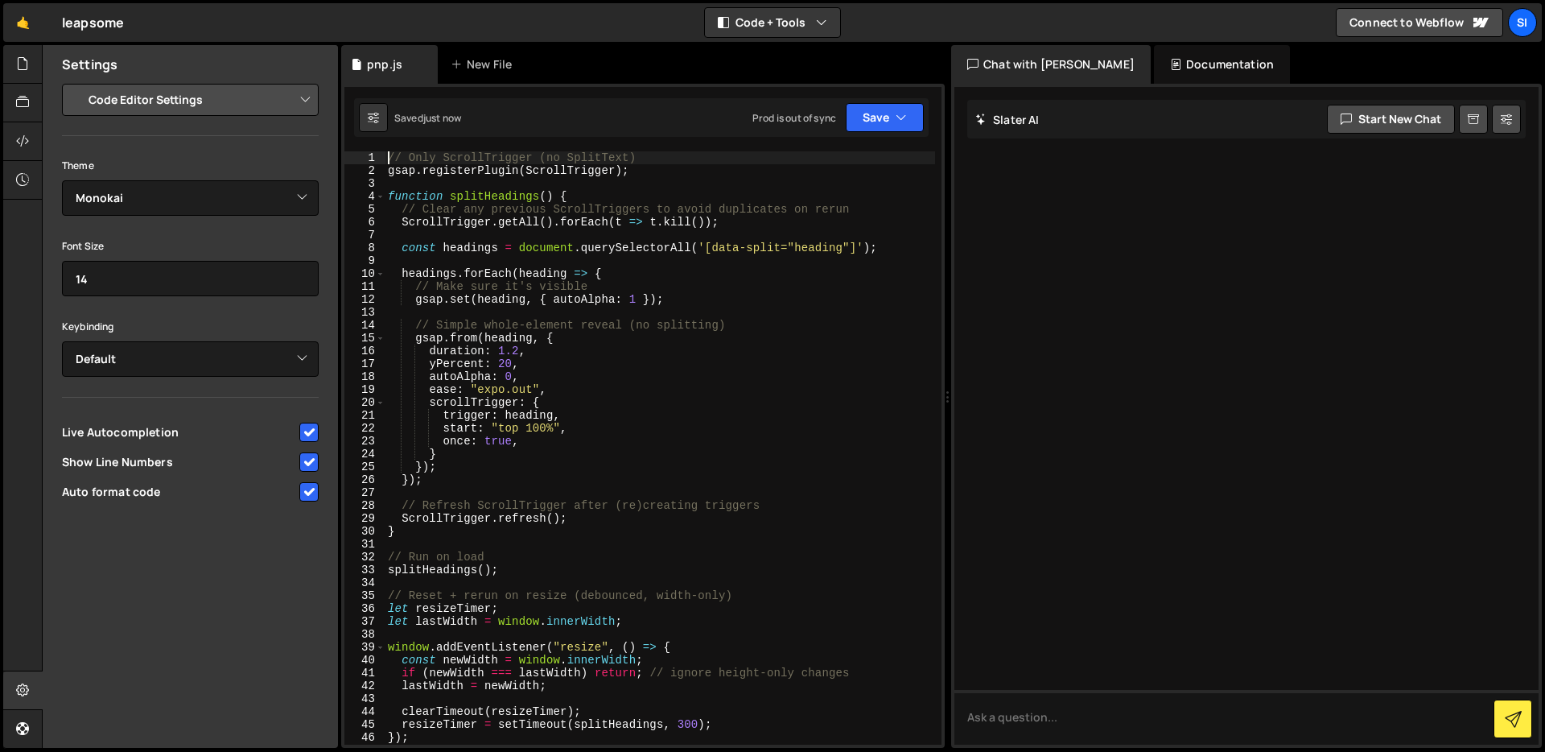
click at [730, 363] on div "// Only ScrollTrigger (no SplitText) gsap . registerPlugin ( ScrollTrigger ) ; …" at bounding box center [660, 460] width 550 height 619
type textarea "});"
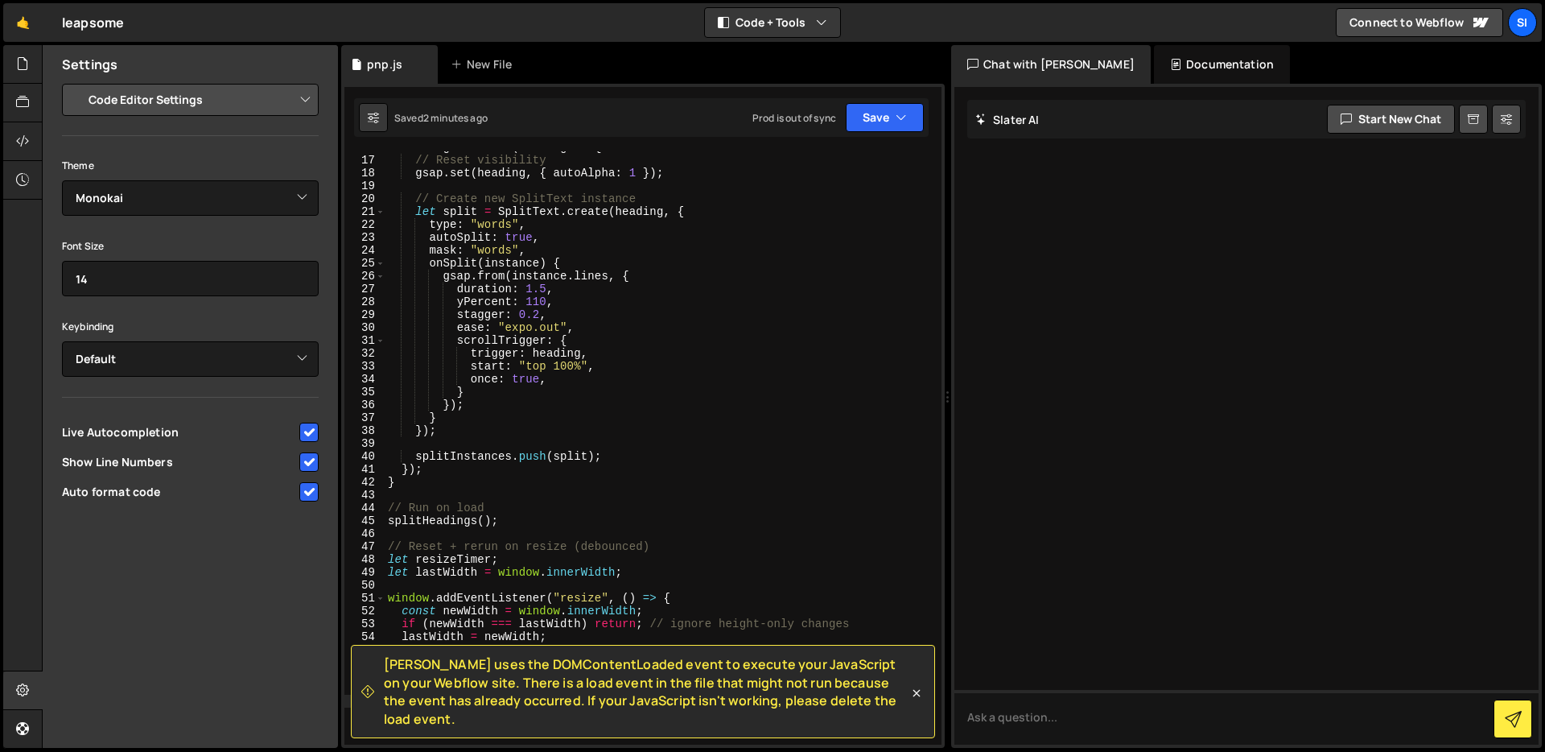
scroll to position [255, 0]
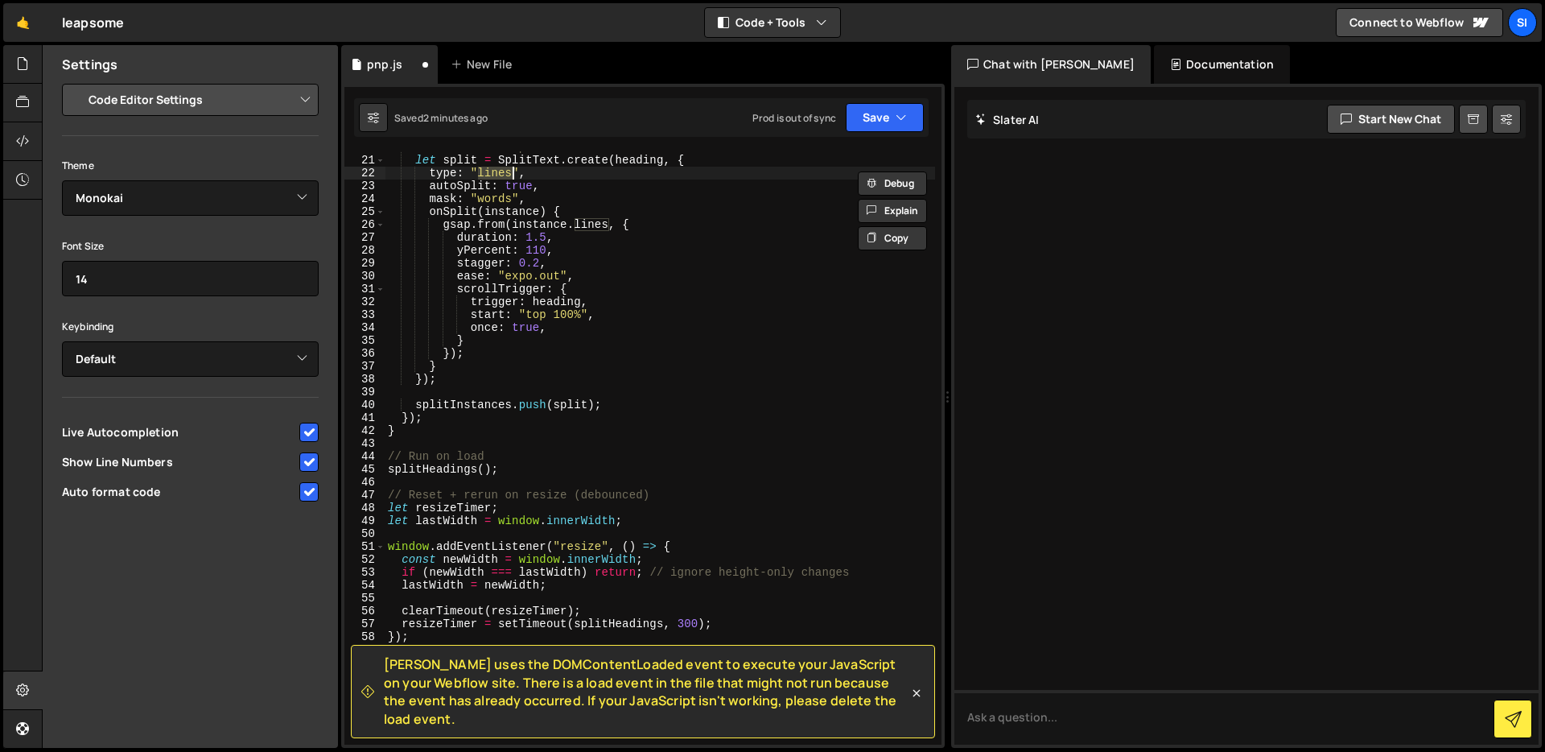
type textarea "mask: "lines","
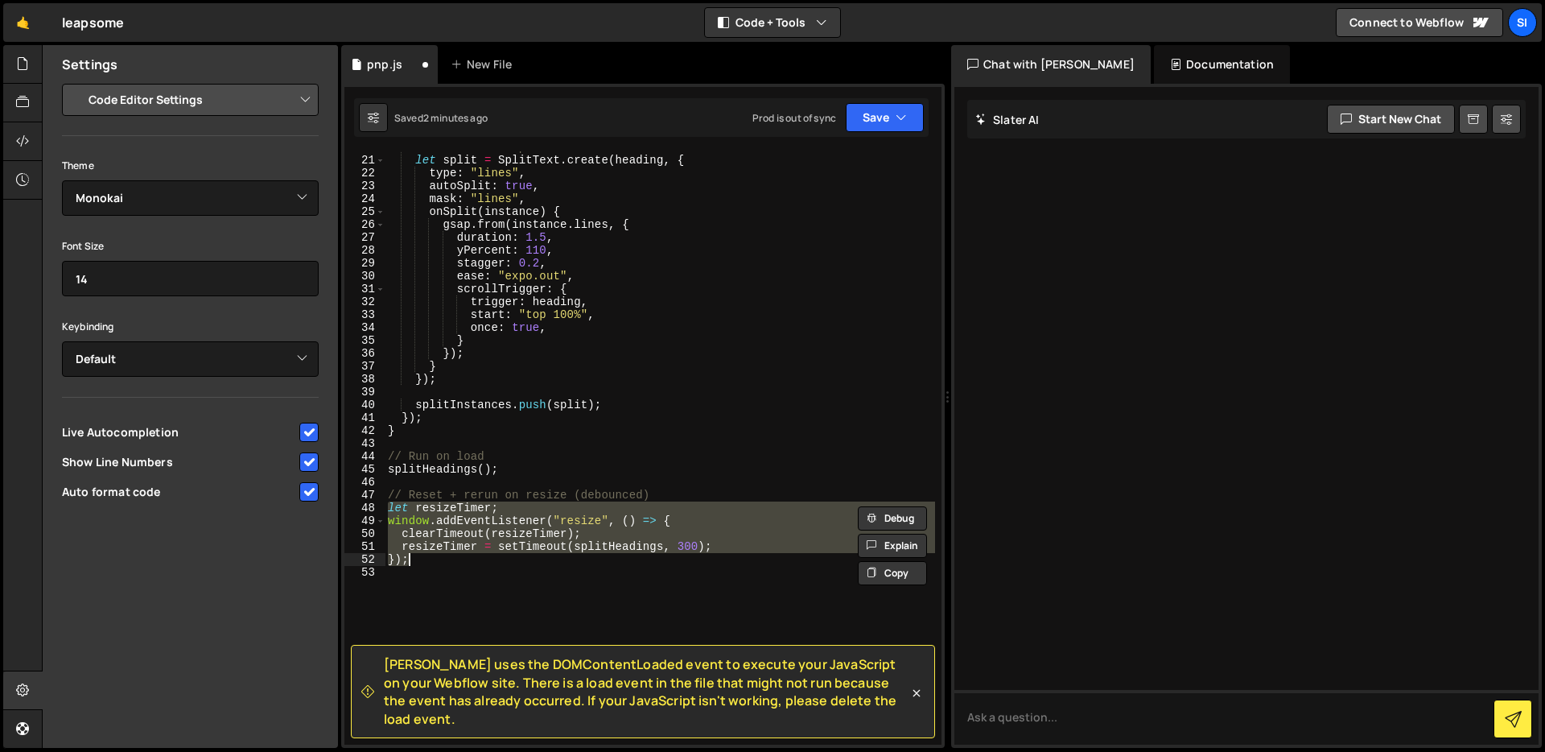
type textarea "});"
